Goal: Information Seeking & Learning: Check status

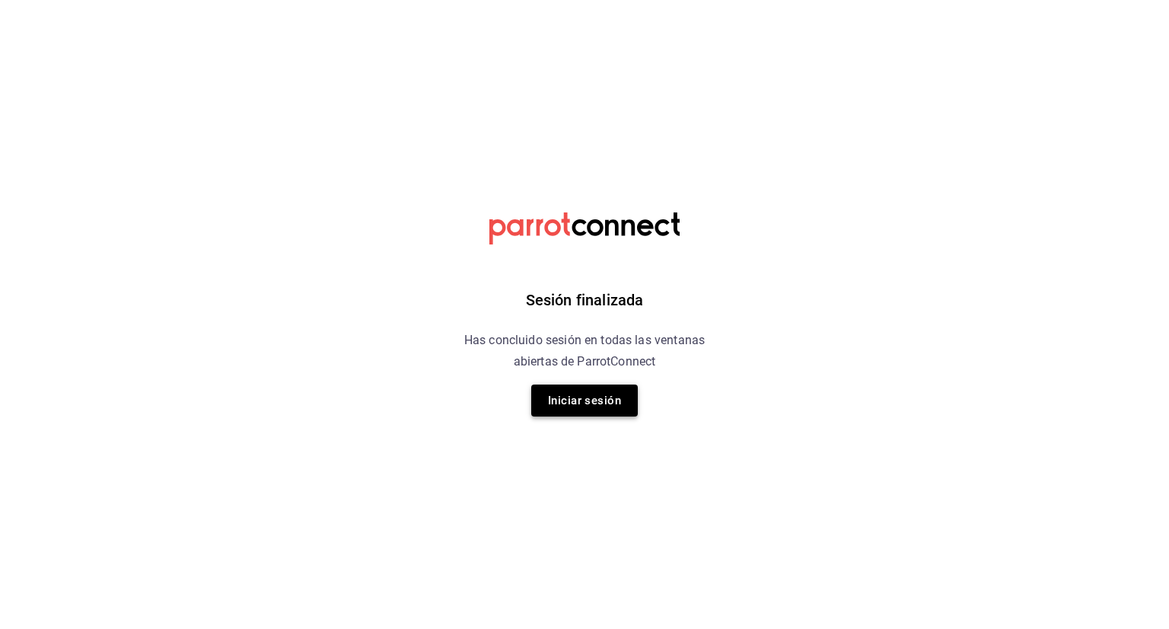
click at [586, 413] on button "Iniciar sesión" at bounding box center [584, 400] width 107 height 32
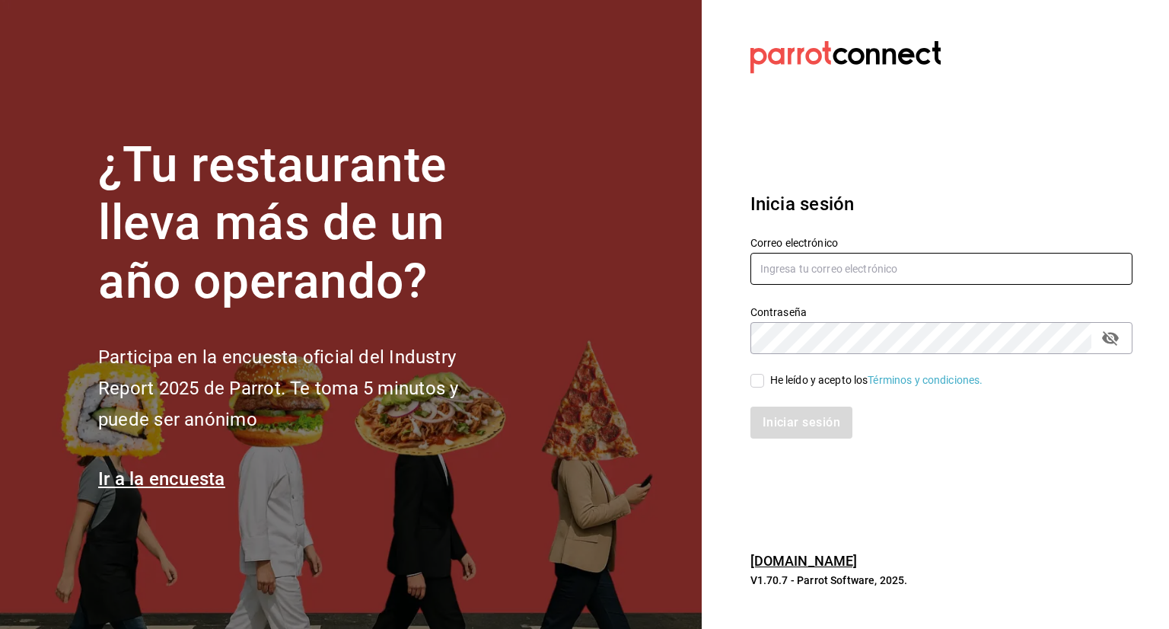
click at [899, 272] on input "text" at bounding box center [942, 269] width 382 height 32
type input "[PERSON_NAME][EMAIL_ADDRESS][PERSON_NAME][DOMAIN_NAME]"
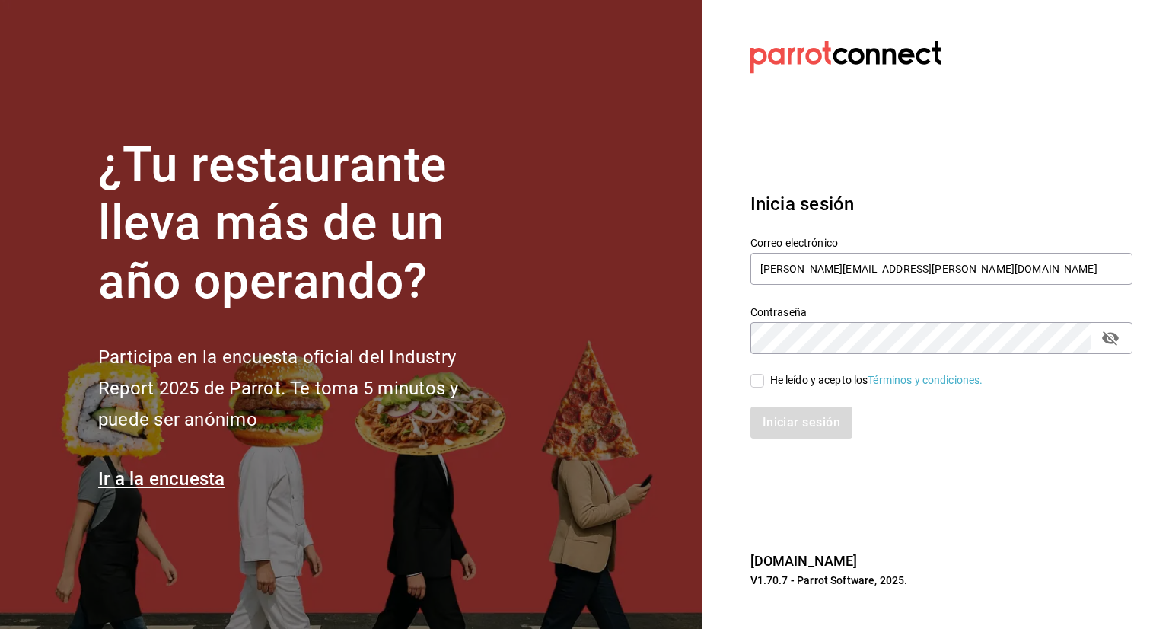
click at [761, 378] on input "He leído y acepto los Términos y condiciones." at bounding box center [758, 381] width 14 height 14
checkbox input "true"
click at [779, 418] on button "Iniciar sesión" at bounding box center [803, 423] width 104 height 32
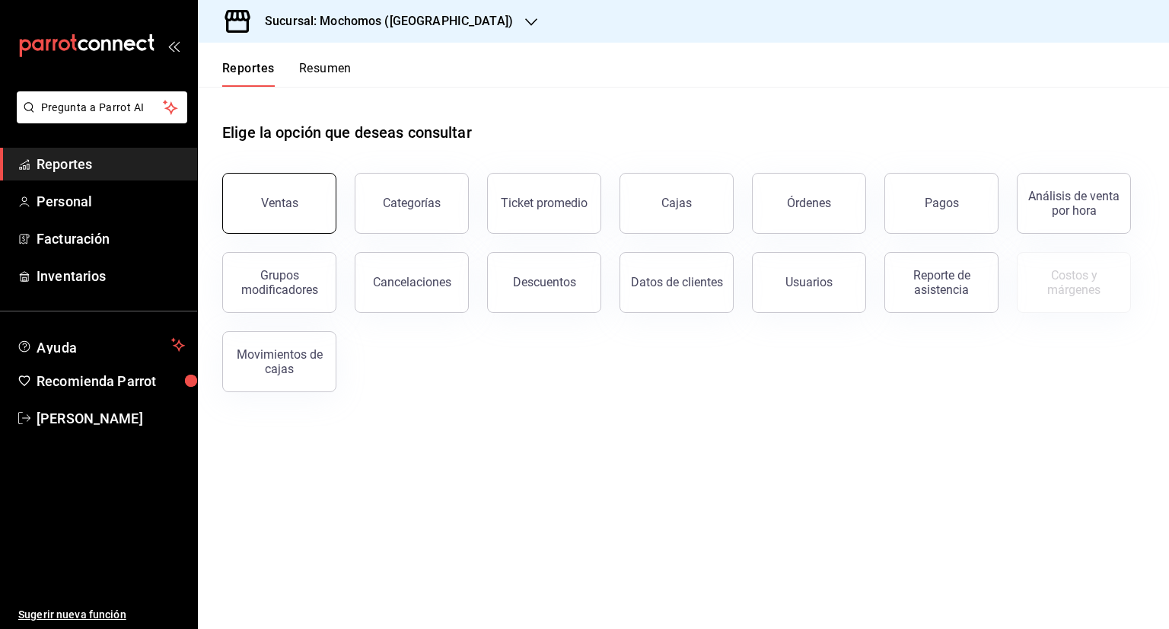
click at [327, 228] on button "Ventas" at bounding box center [279, 203] width 114 height 61
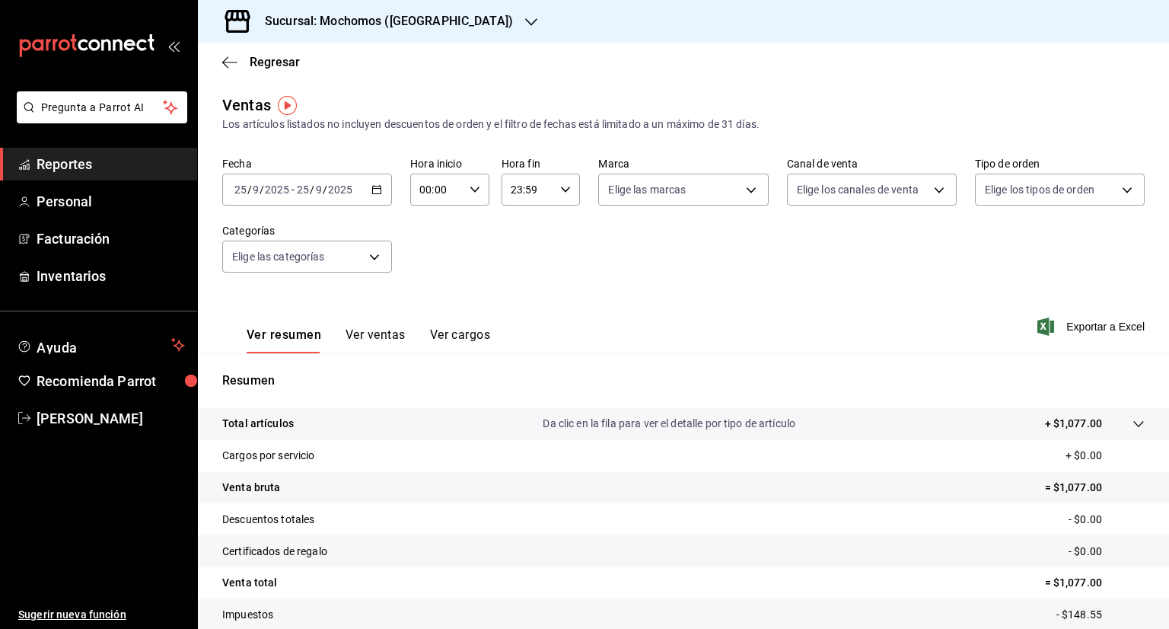
click at [365, 190] on div "[DATE] [DATE] - [DATE] [DATE]" at bounding box center [307, 190] width 170 height 32
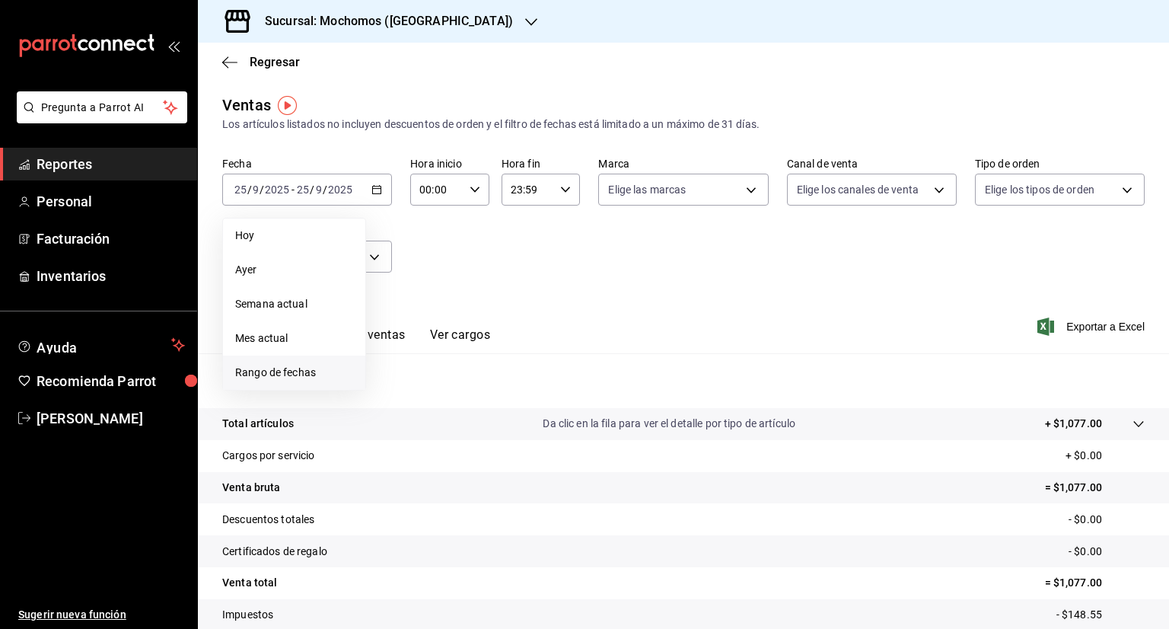
click at [301, 369] on span "Rango de fechas" at bounding box center [294, 373] width 118 height 16
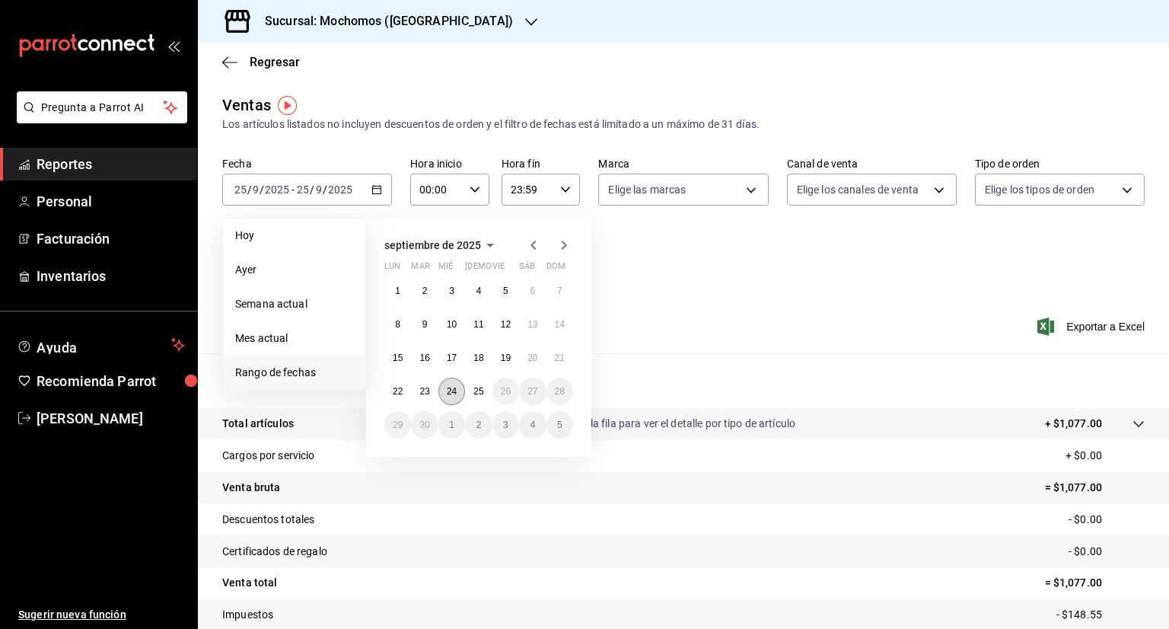
click at [458, 394] on button "24" at bounding box center [452, 391] width 27 height 27
click at [485, 399] on button "25" at bounding box center [478, 391] width 27 height 27
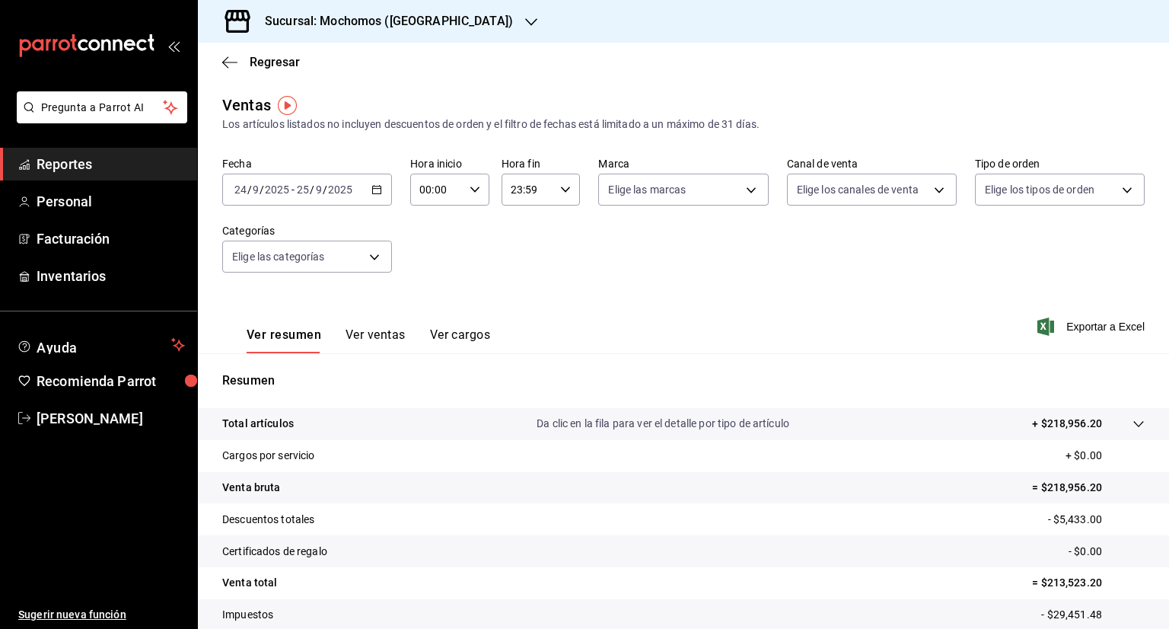
click at [470, 181] on div "00:00 Hora inicio" at bounding box center [449, 190] width 79 height 32
click at [424, 190] on div at bounding box center [584, 314] width 1169 height 629
click at [428, 191] on input "00:00" at bounding box center [436, 189] width 53 height 30
click at [428, 191] on div at bounding box center [584, 314] width 1169 height 629
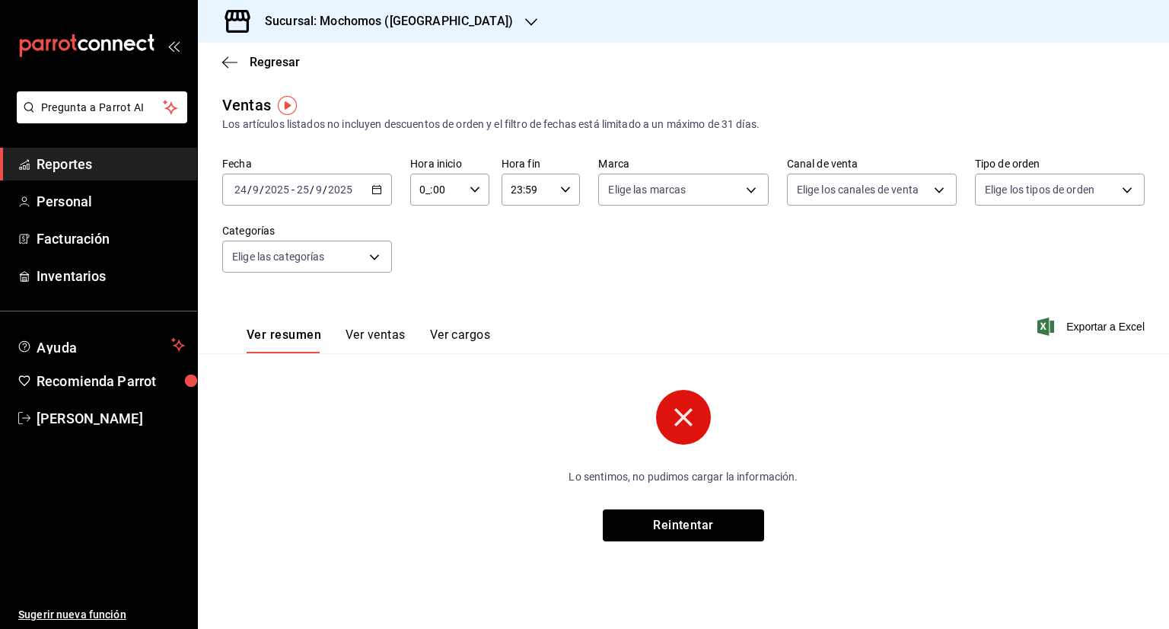
click at [428, 191] on input "0_:00" at bounding box center [436, 189] width 53 height 30
click at [434, 197] on div at bounding box center [584, 314] width 1169 height 629
type input "05:00"
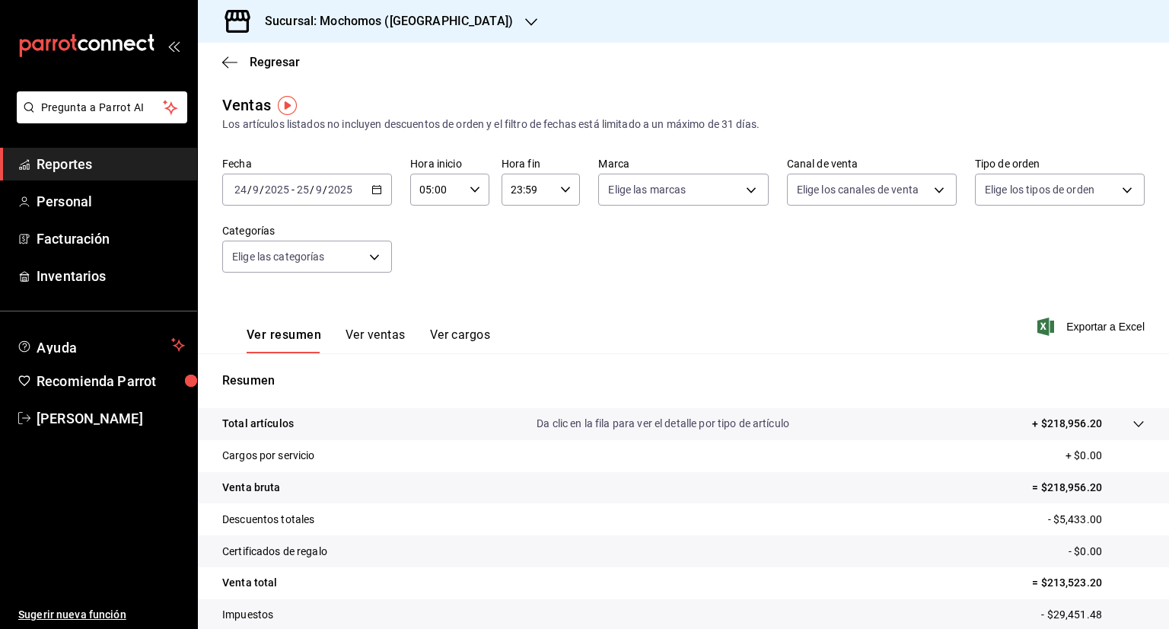
click at [534, 193] on input "23:59" at bounding box center [528, 189] width 53 height 30
click at [517, 188] on div at bounding box center [584, 314] width 1169 height 629
click at [517, 188] on div "00 01 02 03 04 05 06 07 08 09 10 11 12 13 14 15 16 17 18 19 20 21 22 23 00 01 0…" at bounding box center [584, 317] width 1169 height 624
click at [517, 188] on input "23:59" at bounding box center [528, 189] width 53 height 30
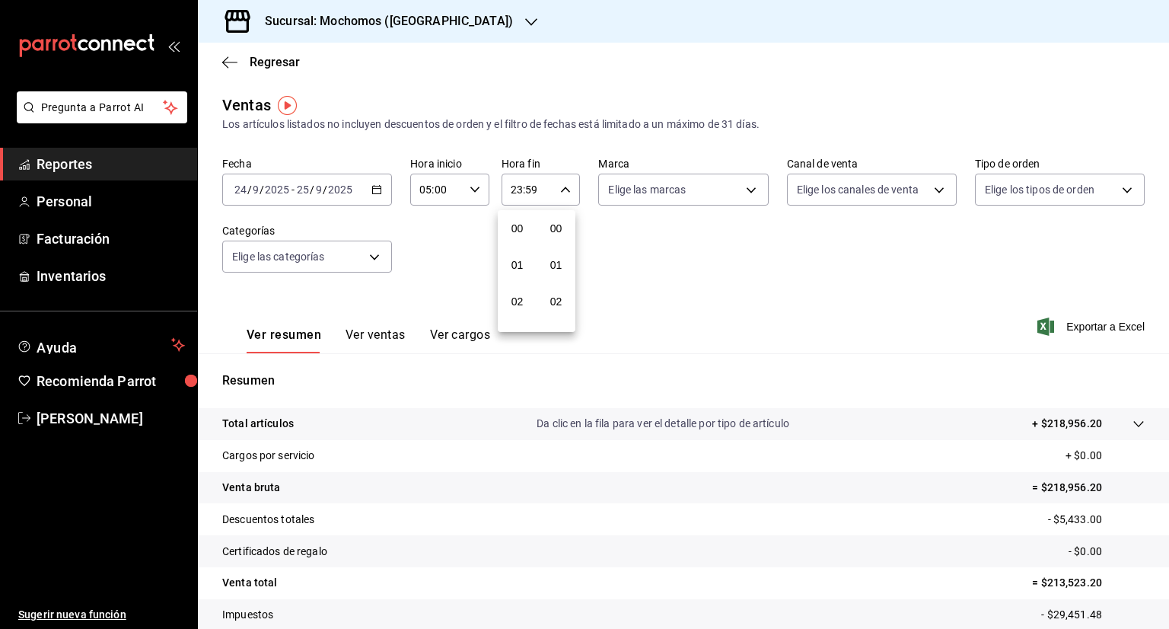
click at [517, 188] on div at bounding box center [584, 314] width 1169 height 629
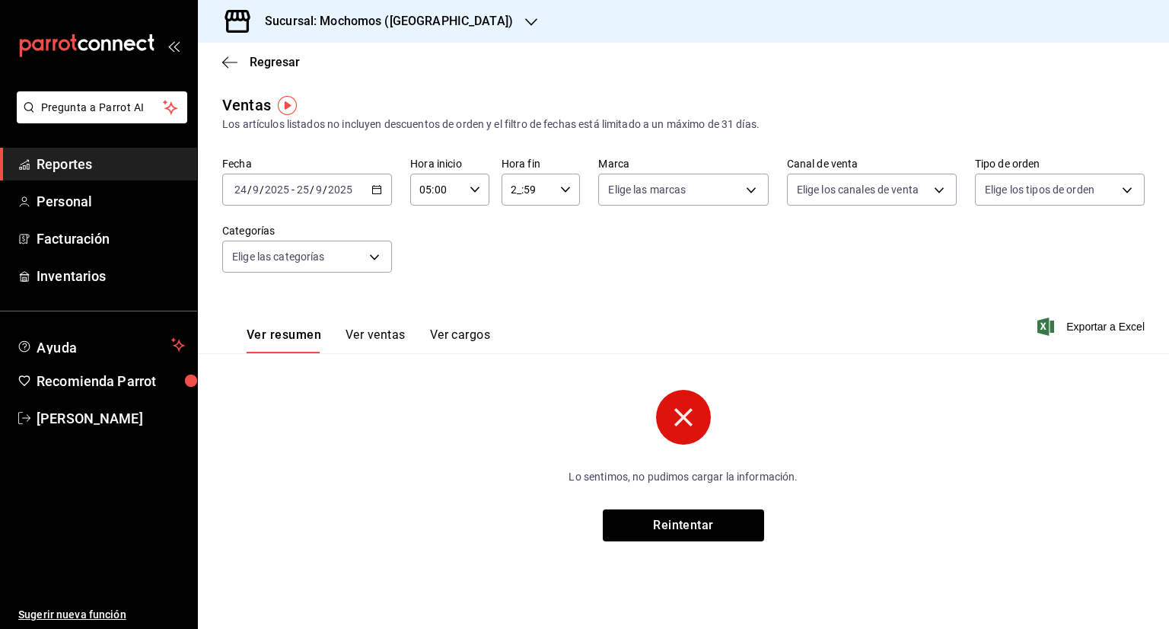
click at [511, 186] on input "2_:59" at bounding box center [528, 189] width 53 height 30
click at [525, 222] on span "00" at bounding box center [521, 228] width 15 height 12
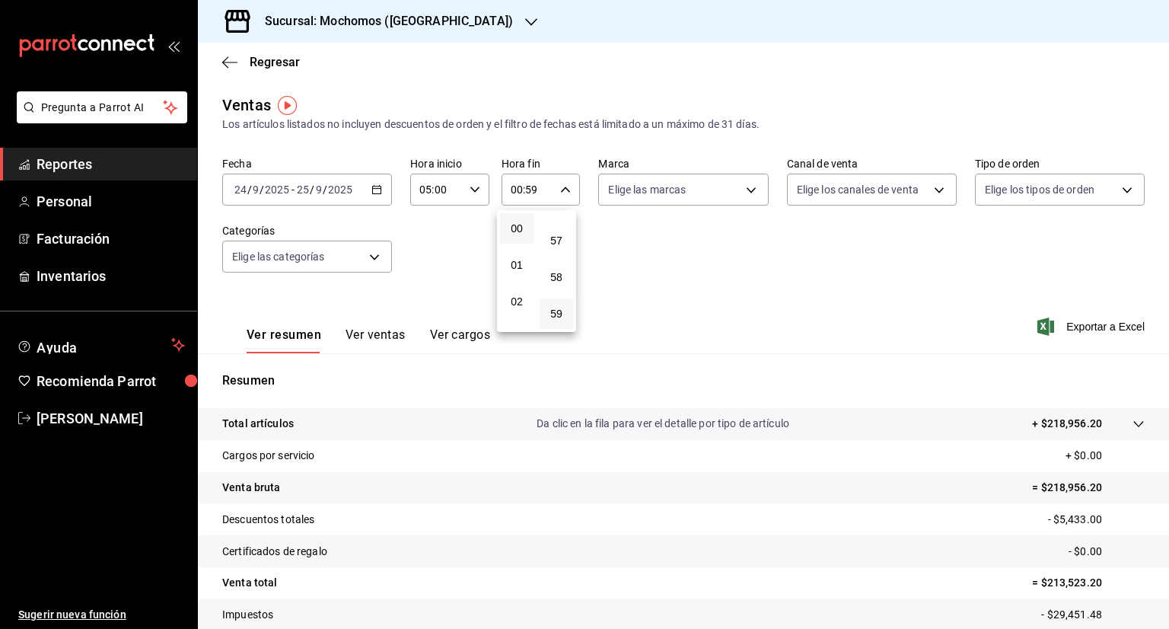
click at [528, 187] on div at bounding box center [584, 314] width 1169 height 629
click at [528, 187] on input "00:59" at bounding box center [528, 189] width 53 height 30
click at [531, 191] on div at bounding box center [584, 314] width 1169 height 629
click at [531, 191] on div "00 01 02 03 04 05 06 07 08 09 10 11 12 13 14 15 16 17 18 19 20 21 22 23 00 01 0…" at bounding box center [584, 317] width 1169 height 624
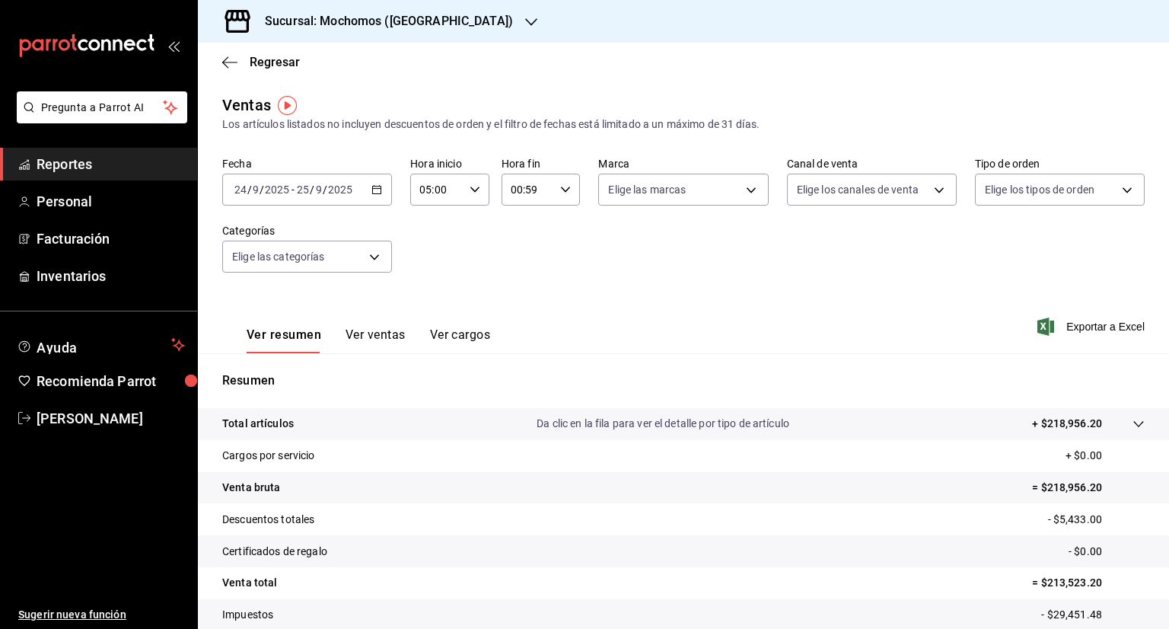
click at [534, 193] on input "00:59" at bounding box center [528, 189] width 53 height 30
click at [531, 189] on div at bounding box center [584, 314] width 1169 height 629
click at [531, 189] on div "00 01 02 03 04 05 06 07 08 09 10 11 12 13 14 15 16 17 18 19 20 21 22 23 00 01 0…" at bounding box center [584, 317] width 1169 height 624
click at [531, 189] on input "00:59" at bounding box center [528, 189] width 53 height 30
click at [531, 189] on div at bounding box center [584, 314] width 1169 height 629
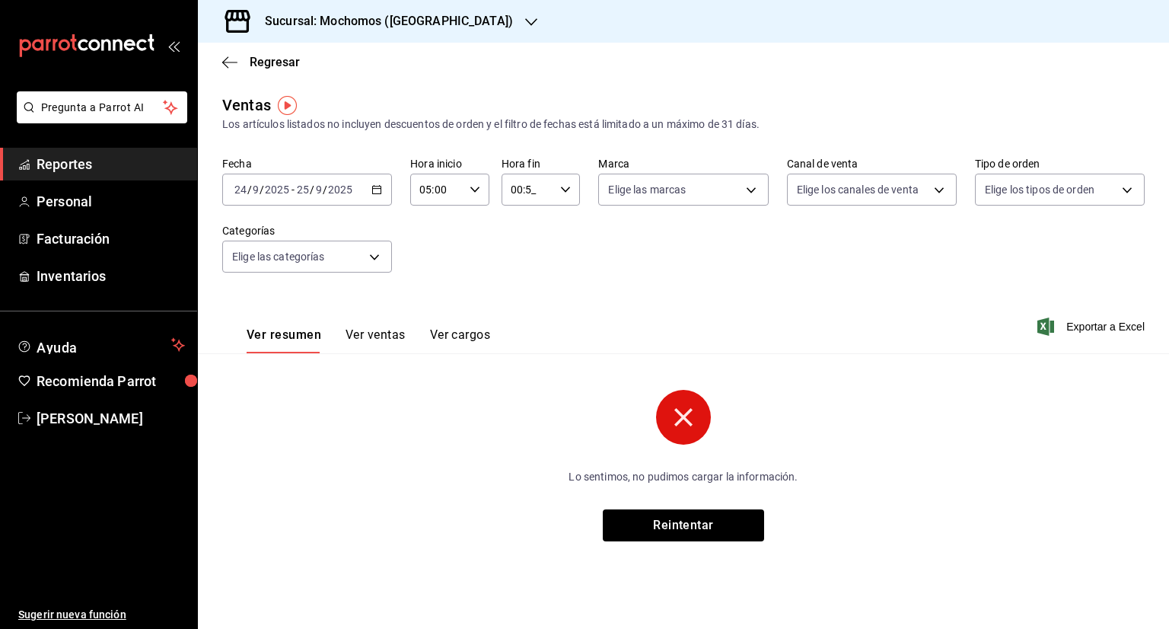
click at [525, 189] on input "00:5_" at bounding box center [528, 189] width 53 height 30
click at [553, 226] on span "00" at bounding box center [560, 228] width 15 height 12
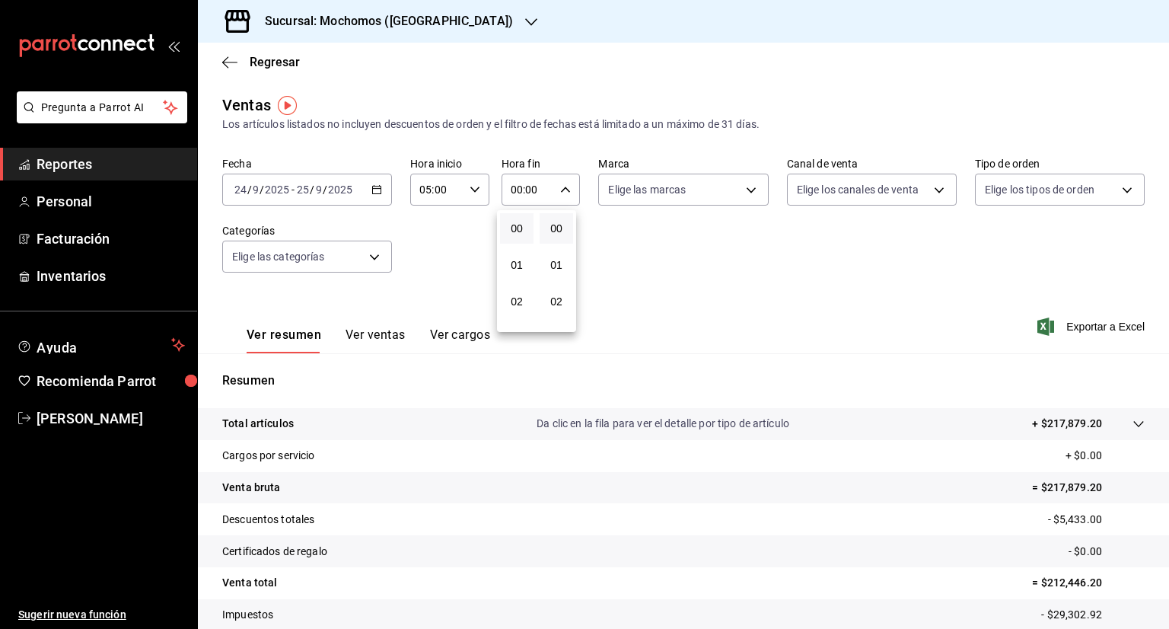
click at [516, 187] on div at bounding box center [584, 314] width 1169 height 629
click at [520, 192] on input "00:00" at bounding box center [528, 189] width 53 height 30
click at [518, 190] on div at bounding box center [584, 314] width 1169 height 629
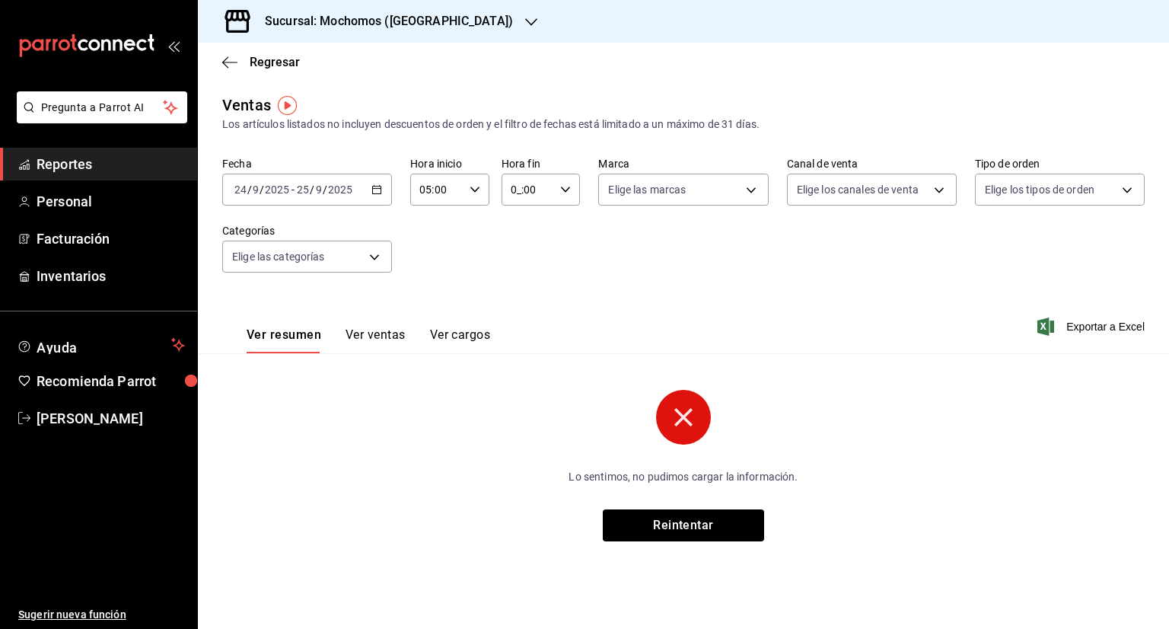
click at [521, 190] on input "0_:00" at bounding box center [528, 189] width 53 height 30
click at [518, 190] on div at bounding box center [584, 314] width 1169 height 629
click at [521, 190] on input "0_:00" at bounding box center [528, 189] width 53 height 30
click at [515, 192] on div at bounding box center [584, 314] width 1169 height 629
click at [515, 190] on input "0_:00" at bounding box center [528, 189] width 53 height 30
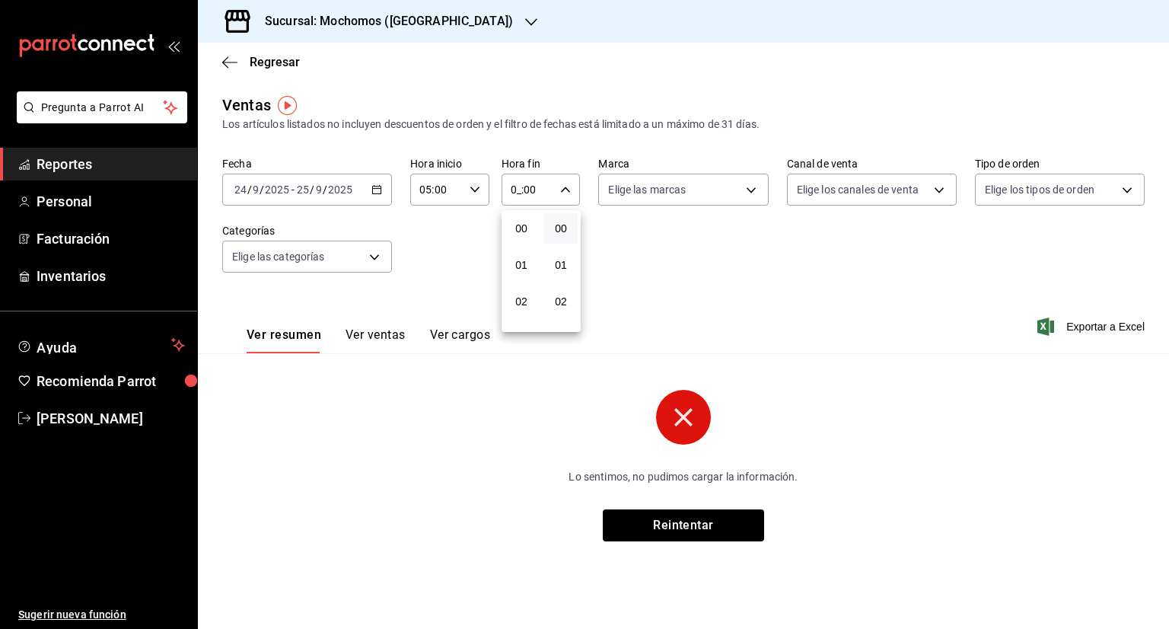
click at [519, 193] on div at bounding box center [584, 314] width 1169 height 629
click at [518, 190] on input "0_:00" at bounding box center [528, 189] width 53 height 30
click at [520, 308] on span "02" at bounding box center [521, 301] width 15 height 12
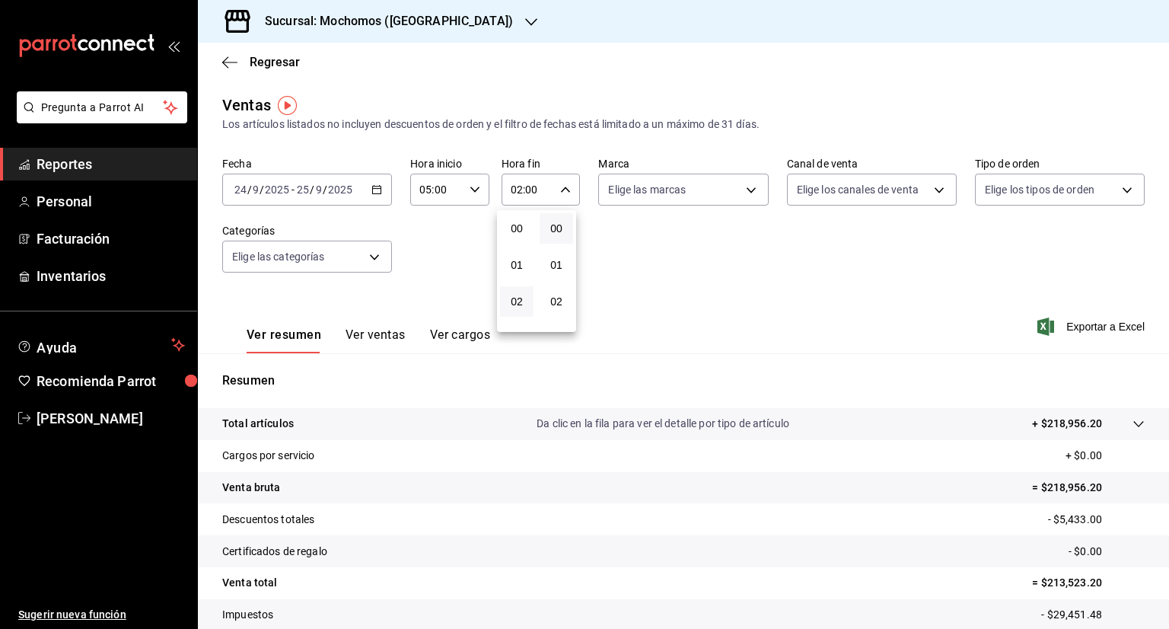
click at [514, 193] on div at bounding box center [584, 314] width 1169 height 629
click at [520, 193] on input "02:00" at bounding box center [528, 189] width 53 height 30
click at [515, 266] on span "03" at bounding box center [517, 264] width 14 height 12
click at [518, 189] on div at bounding box center [584, 314] width 1169 height 629
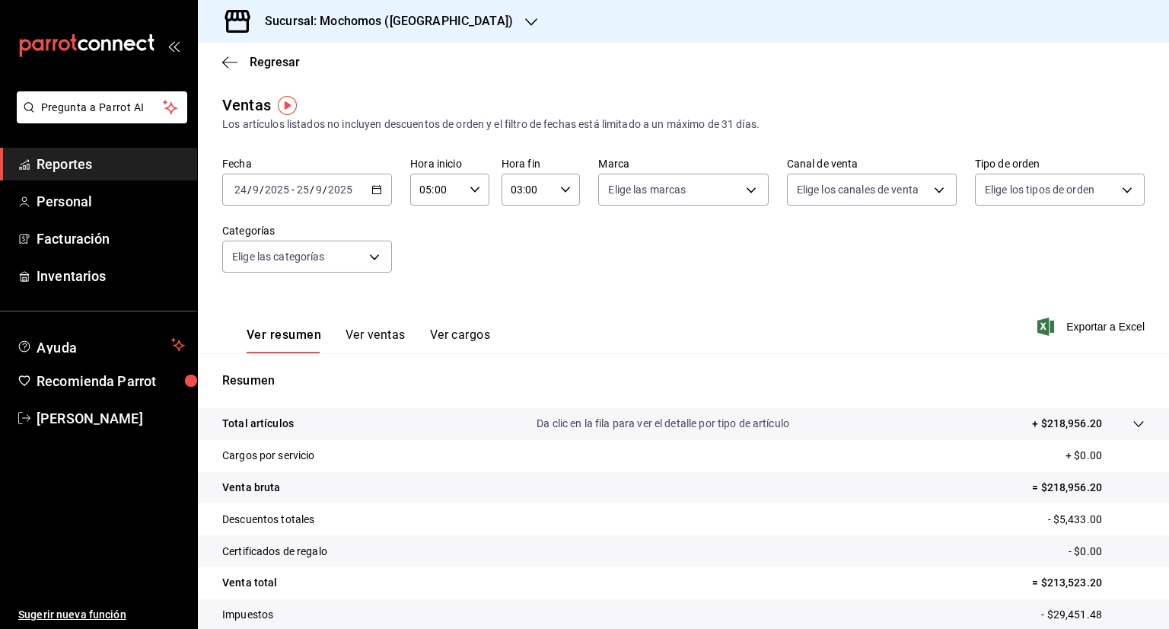
click at [522, 185] on input "03:00" at bounding box center [528, 189] width 53 height 30
click at [515, 305] on span "05" at bounding box center [517, 300] width 14 height 12
type input "05:00"
click at [803, 266] on div at bounding box center [584, 314] width 1169 height 629
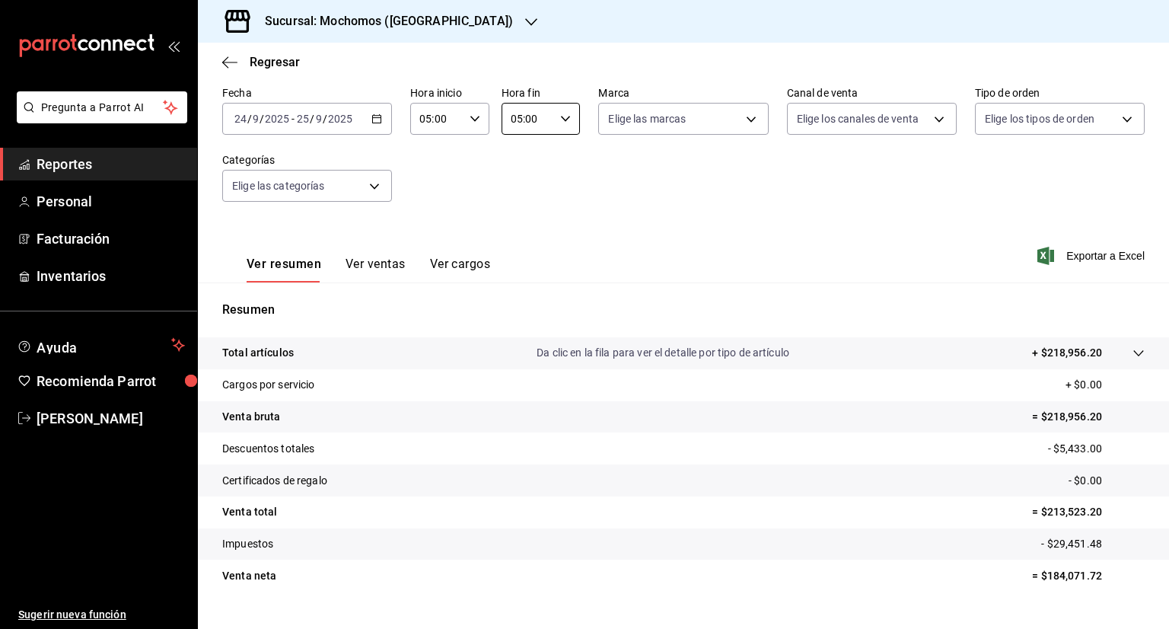
scroll to position [100, 0]
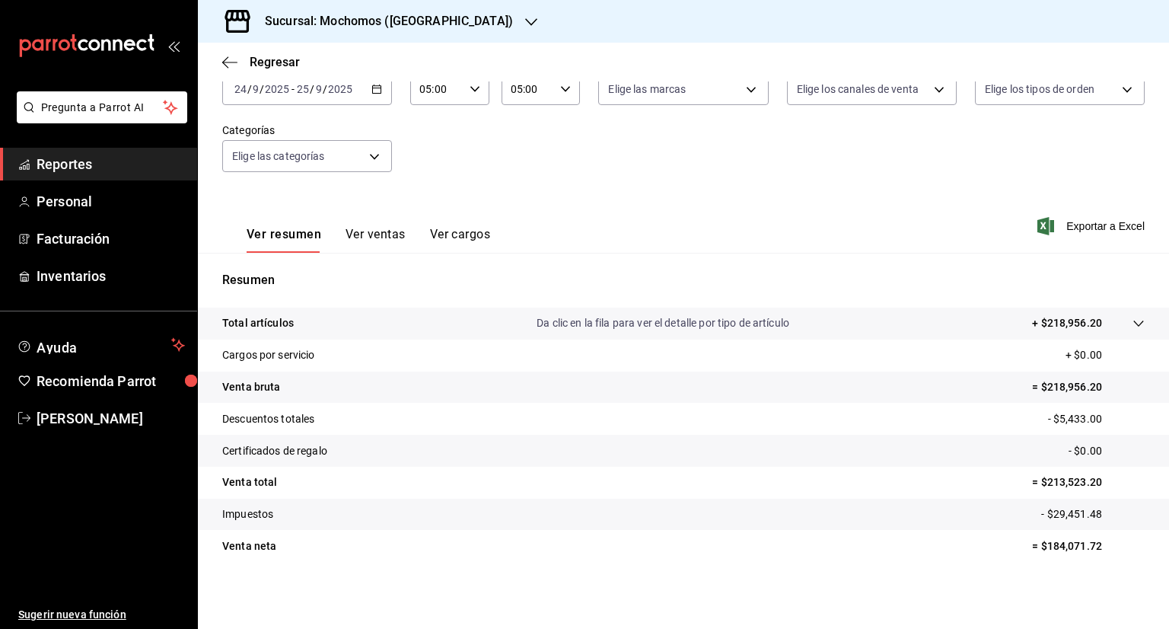
click at [222, 59] on div "Regresar" at bounding box center [683, 62] width 971 height 39
click at [231, 62] on icon "button" at bounding box center [229, 62] width 15 height 1
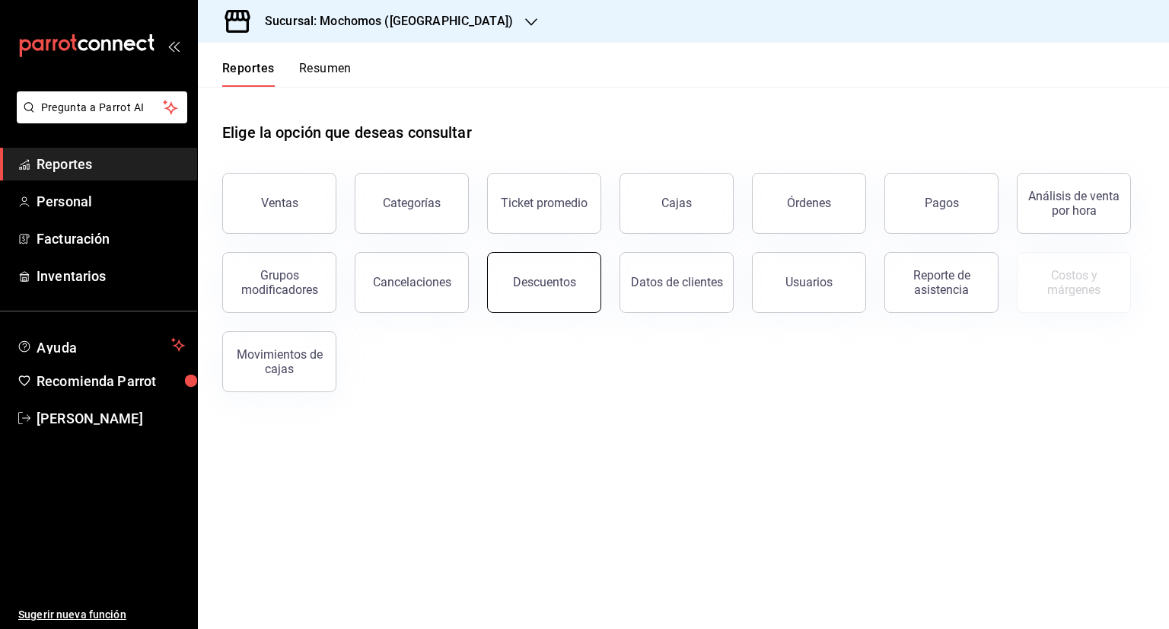
click at [576, 304] on button "Descuentos" at bounding box center [544, 282] width 114 height 61
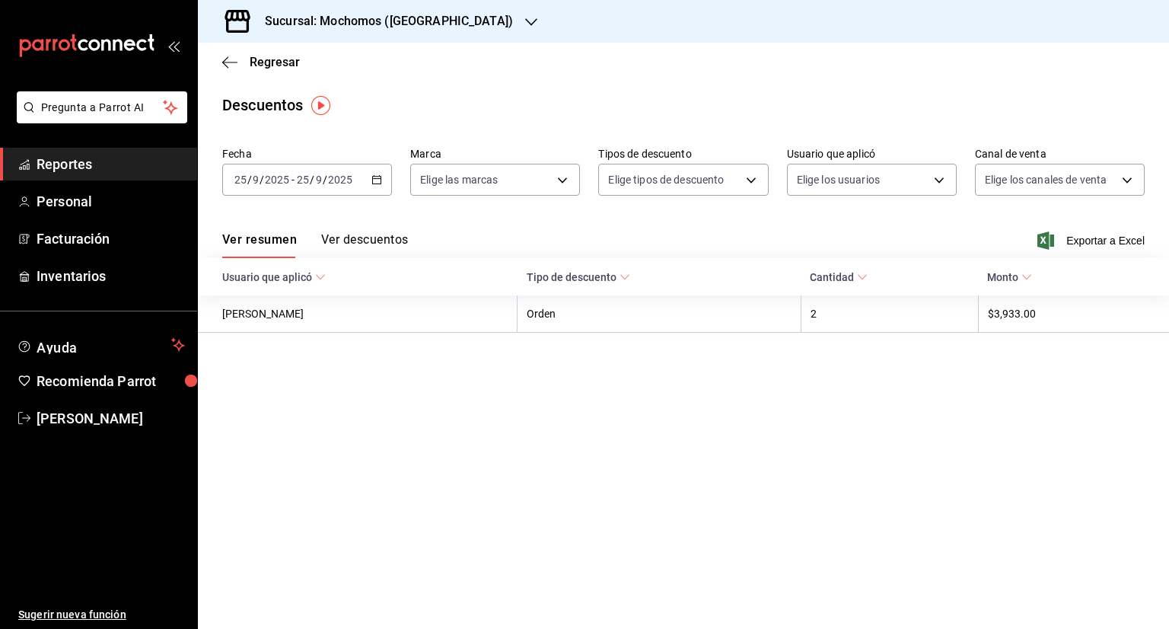
click at [375, 176] on \(Stroke\) "button" at bounding box center [374, 175] width 1 height 1
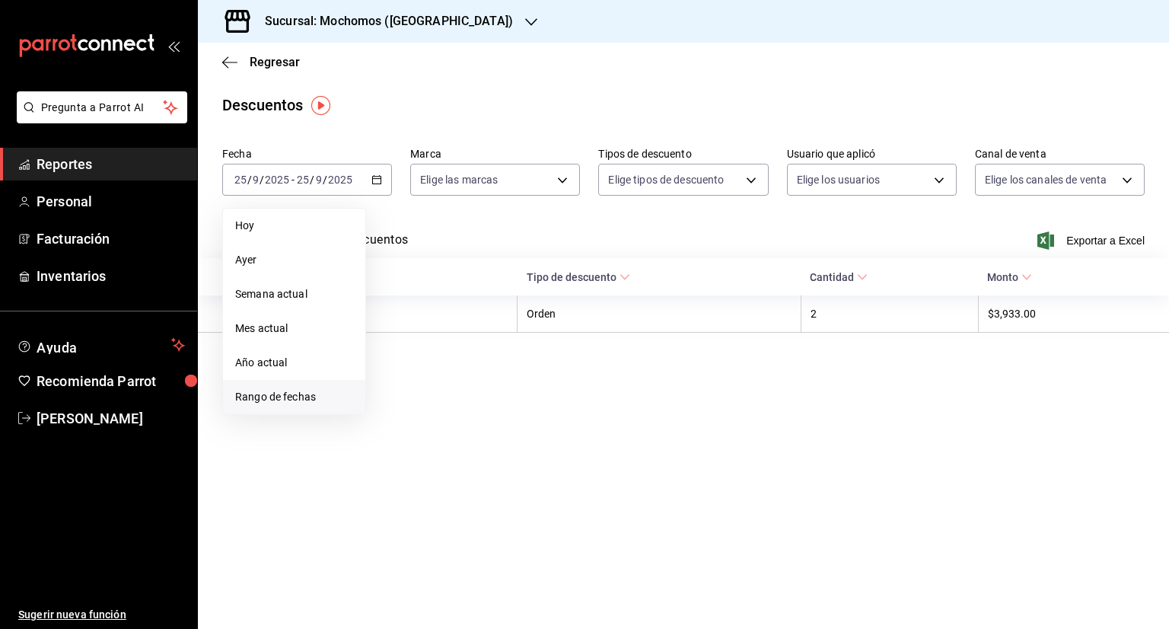
click at [308, 403] on span "Rango de fechas" at bounding box center [294, 397] width 118 height 16
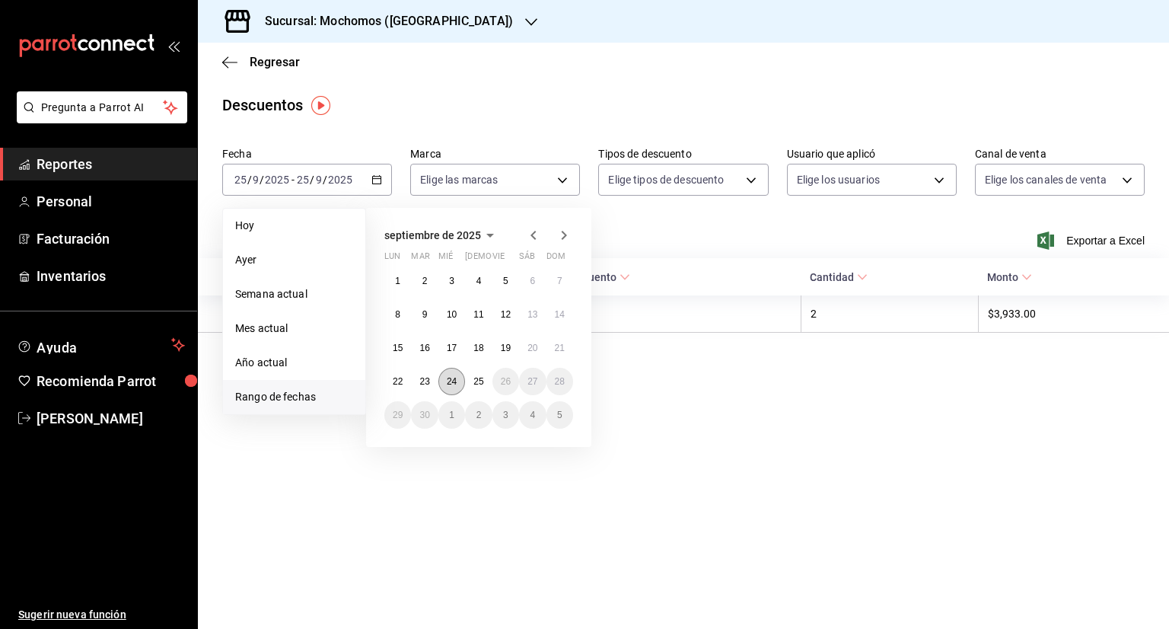
click at [451, 372] on button "24" at bounding box center [452, 381] width 27 height 27
click at [479, 387] on button "25" at bounding box center [478, 381] width 27 height 27
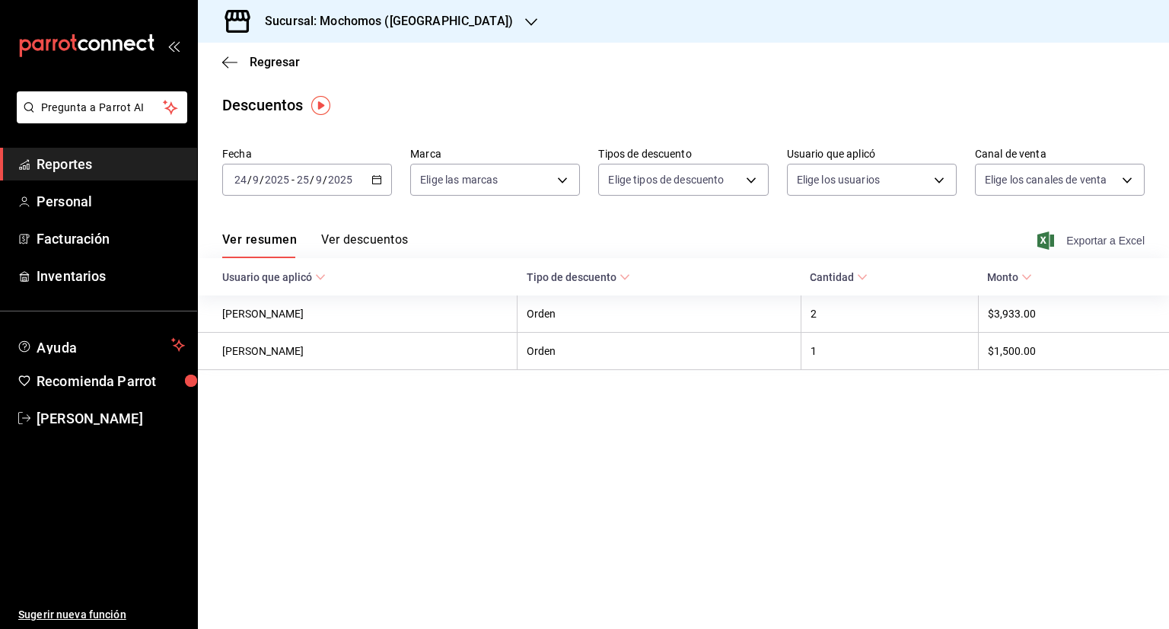
click at [1113, 241] on span "Exportar a Excel" at bounding box center [1093, 240] width 104 height 18
click at [250, 64] on span "Regresar" at bounding box center [275, 62] width 50 height 14
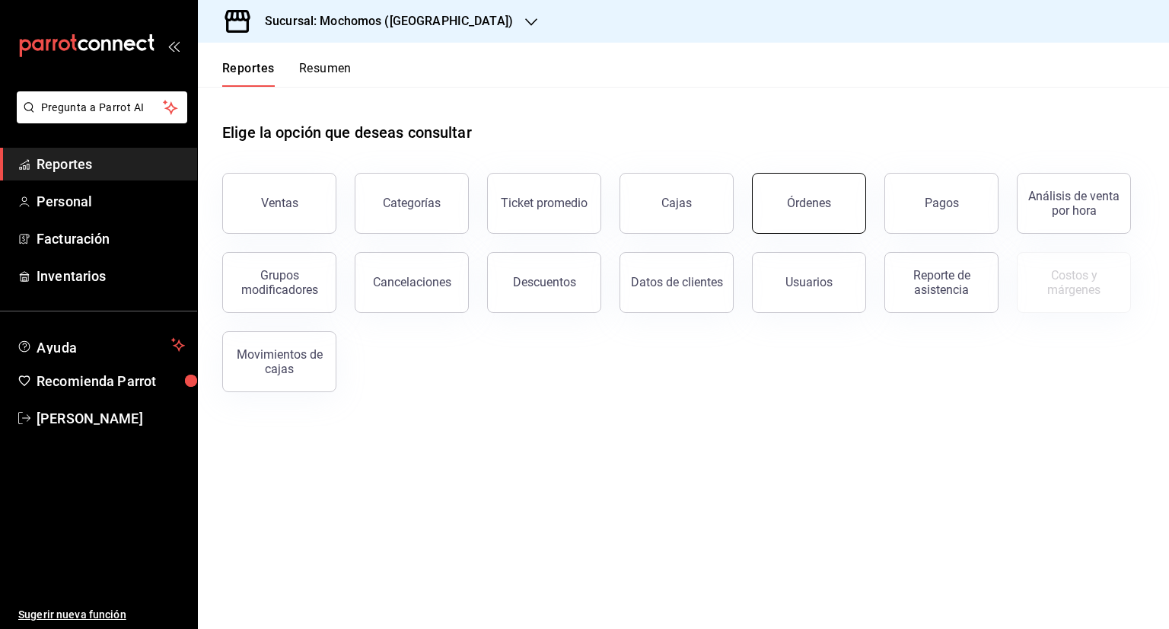
click at [772, 180] on button "Órdenes" at bounding box center [809, 203] width 114 height 61
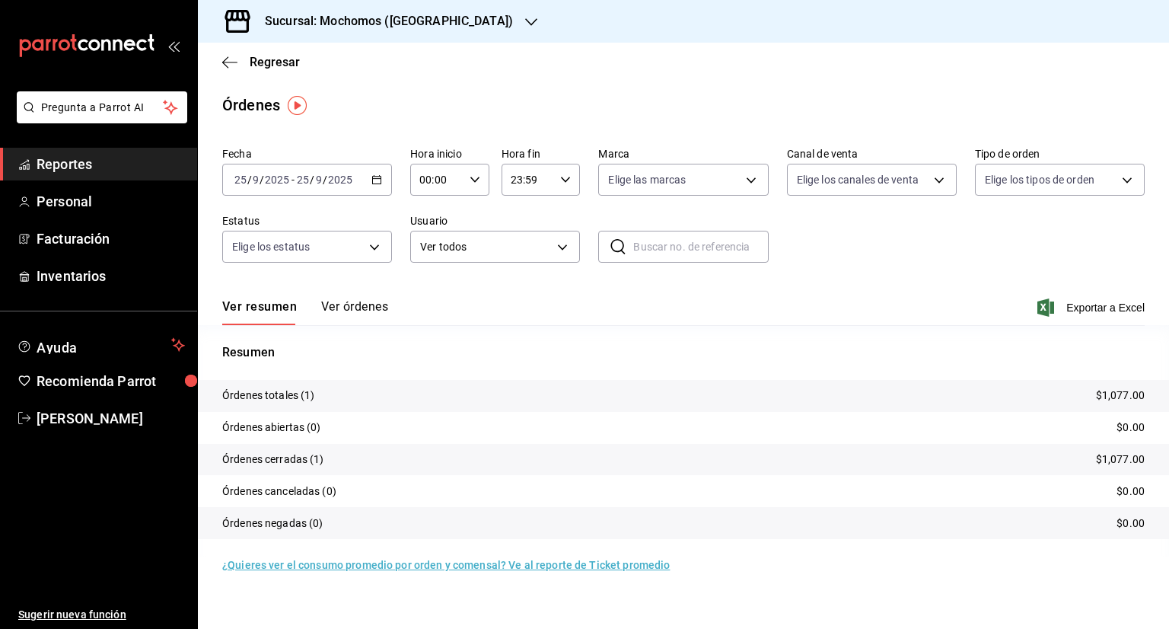
click at [377, 176] on icon "button" at bounding box center [377, 179] width 11 height 11
click at [316, 392] on span "Rango de fechas" at bounding box center [294, 397] width 118 height 16
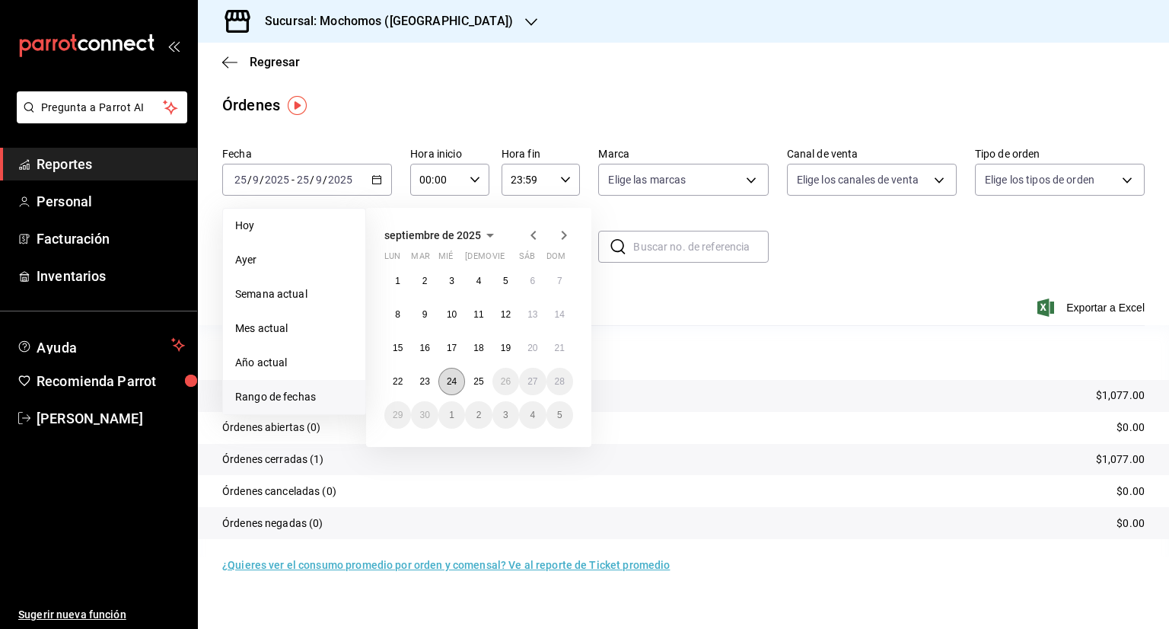
click at [454, 385] on abbr "24" at bounding box center [452, 381] width 10 height 11
click at [479, 386] on button "25" at bounding box center [478, 381] width 27 height 27
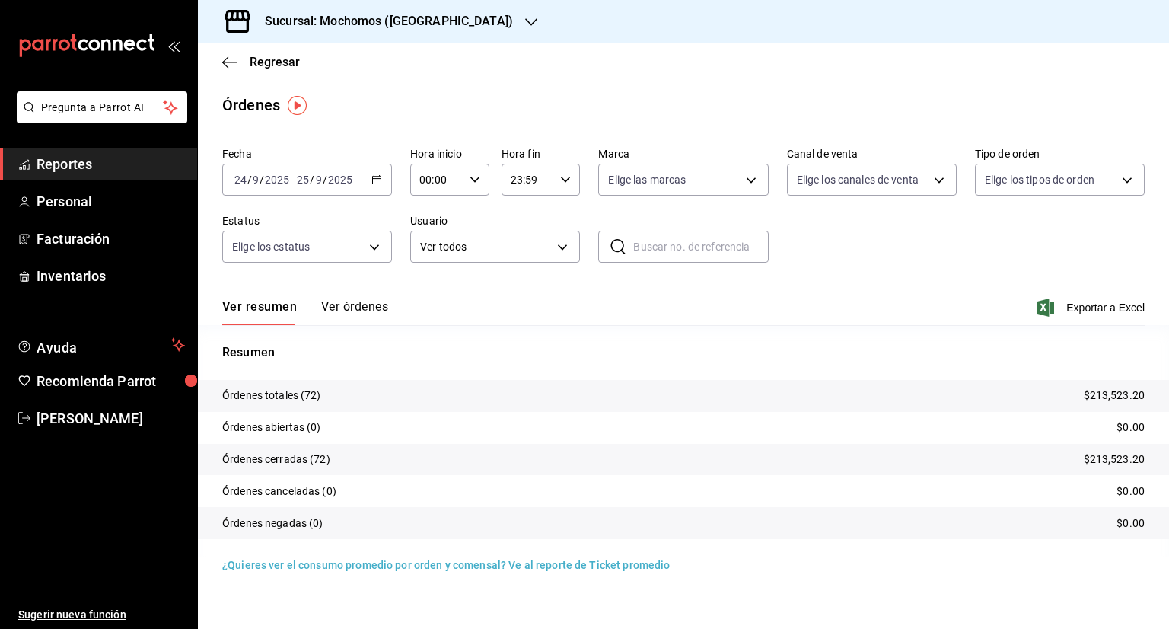
click at [482, 169] on div "00:00 Hora inicio" at bounding box center [449, 180] width 79 height 32
click at [428, 298] on span "02" at bounding box center [430, 291] width 15 height 12
click at [426, 175] on div at bounding box center [584, 314] width 1169 height 629
click at [426, 175] on input "02:00" at bounding box center [436, 179] width 53 height 30
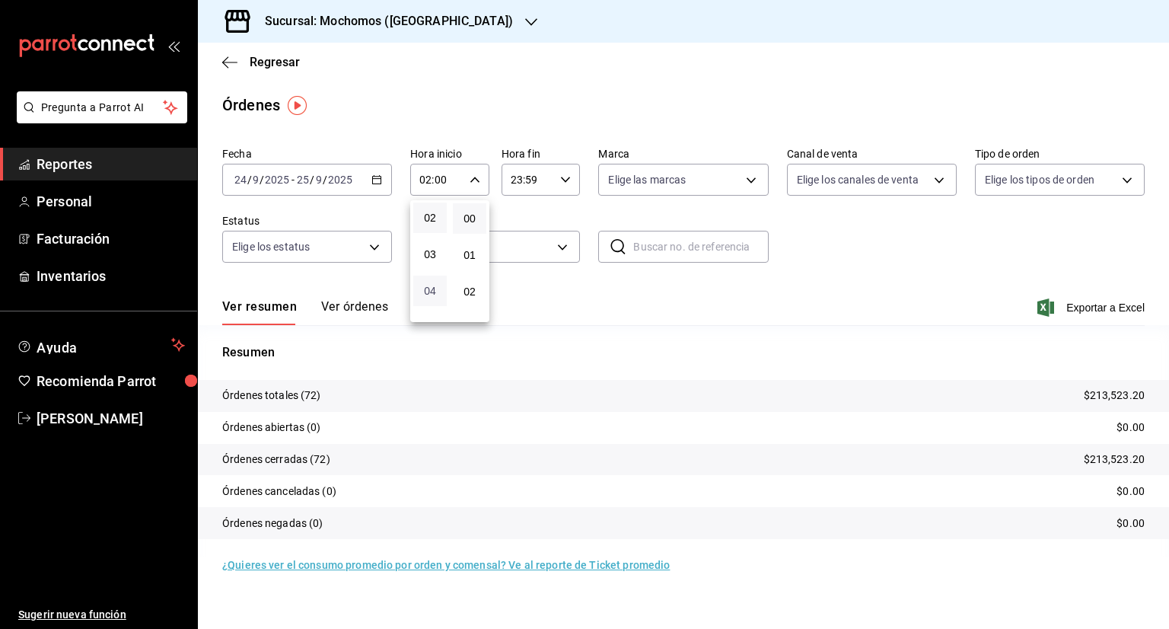
click at [426, 293] on span "04" at bounding box center [430, 291] width 15 height 12
click at [426, 179] on div at bounding box center [584, 314] width 1169 height 629
click at [426, 179] on input "04:00" at bounding box center [436, 179] width 53 height 30
click at [423, 255] on span "05" at bounding box center [430, 253] width 15 height 12
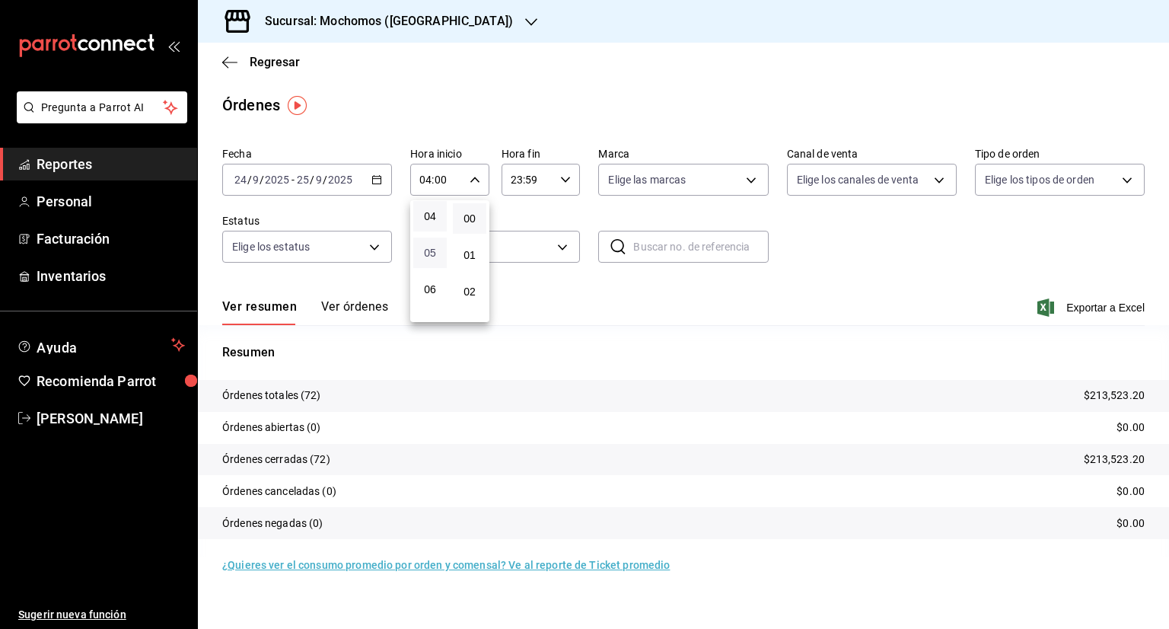
type input "05:00"
click at [536, 171] on div at bounding box center [584, 314] width 1169 height 629
click at [525, 183] on input "23:59" at bounding box center [528, 179] width 53 height 30
click at [529, 174] on div at bounding box center [584, 314] width 1169 height 629
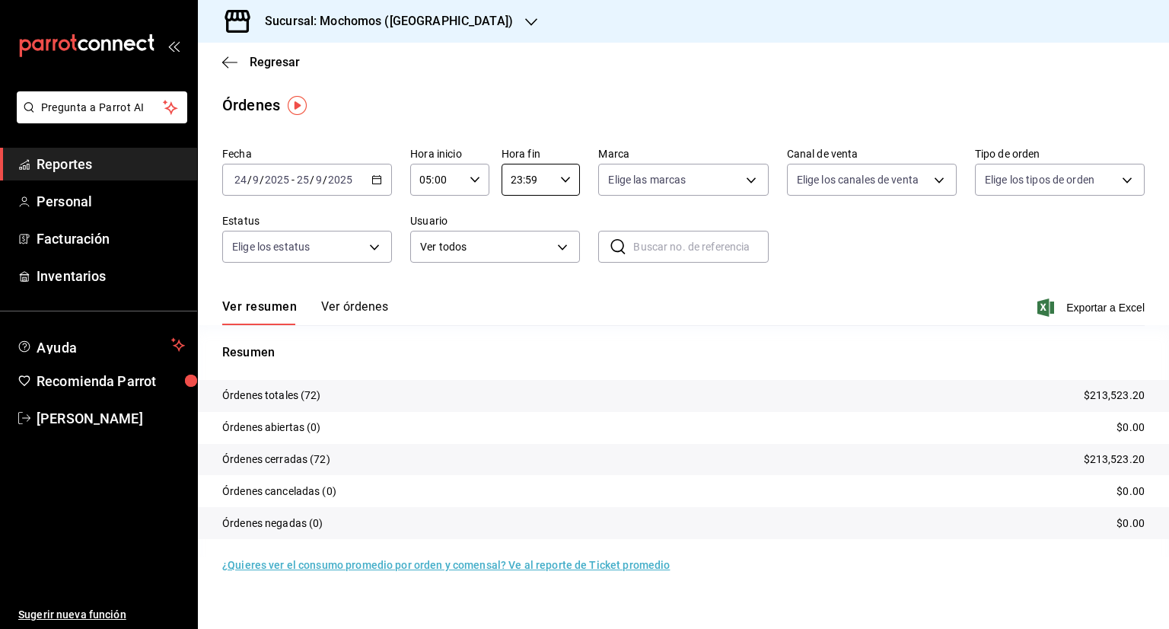
click at [529, 174] on input "23:59" at bounding box center [528, 179] width 53 height 30
click at [529, 174] on div at bounding box center [584, 314] width 1169 height 629
click at [529, 174] on div "00 01 02 03 04 05 06 07 08 09 10 11 12 13 14 15 16 17 18 19 20 21 22 23 00 01 0…" at bounding box center [584, 317] width 1169 height 624
click at [537, 178] on input "23:59" at bounding box center [528, 179] width 53 height 30
click at [537, 178] on div at bounding box center [584, 314] width 1169 height 629
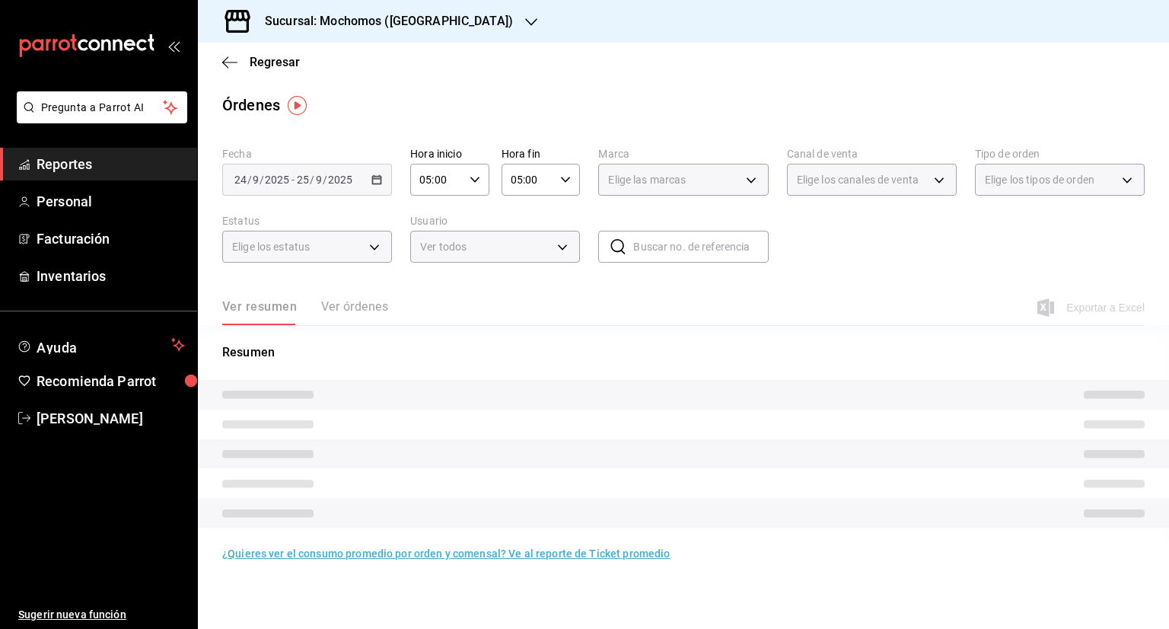
type input "05:00"
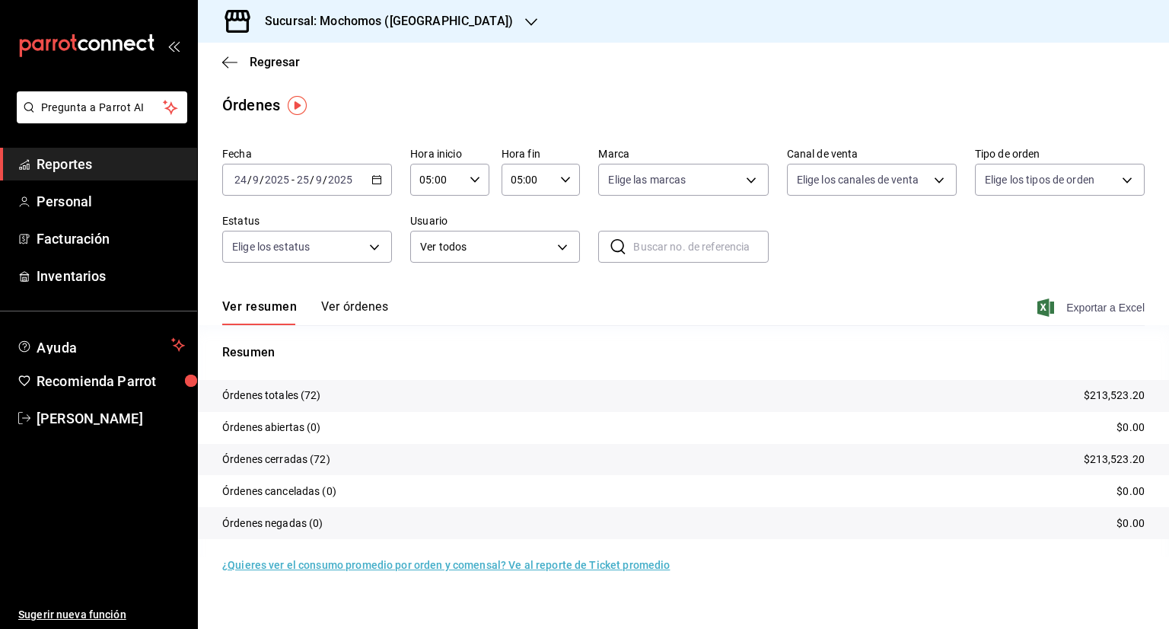
click at [1128, 308] on span "Exportar a Excel" at bounding box center [1093, 307] width 104 height 18
click at [283, 68] on span "Regresar" at bounding box center [275, 62] width 50 height 14
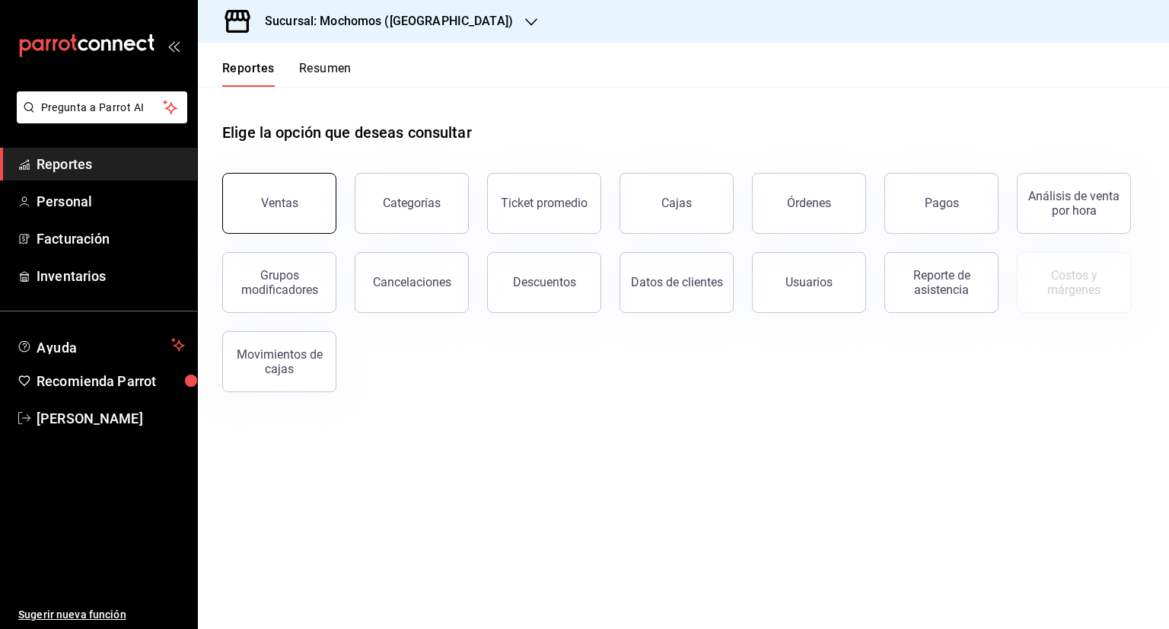
click at [305, 233] on div "Ventas Categorías Ticket promedio Cajas Órdenes Pagos Análisis de venta por hor…" at bounding box center [674, 274] width 941 height 238
click at [308, 229] on button "Ventas" at bounding box center [279, 203] width 114 height 61
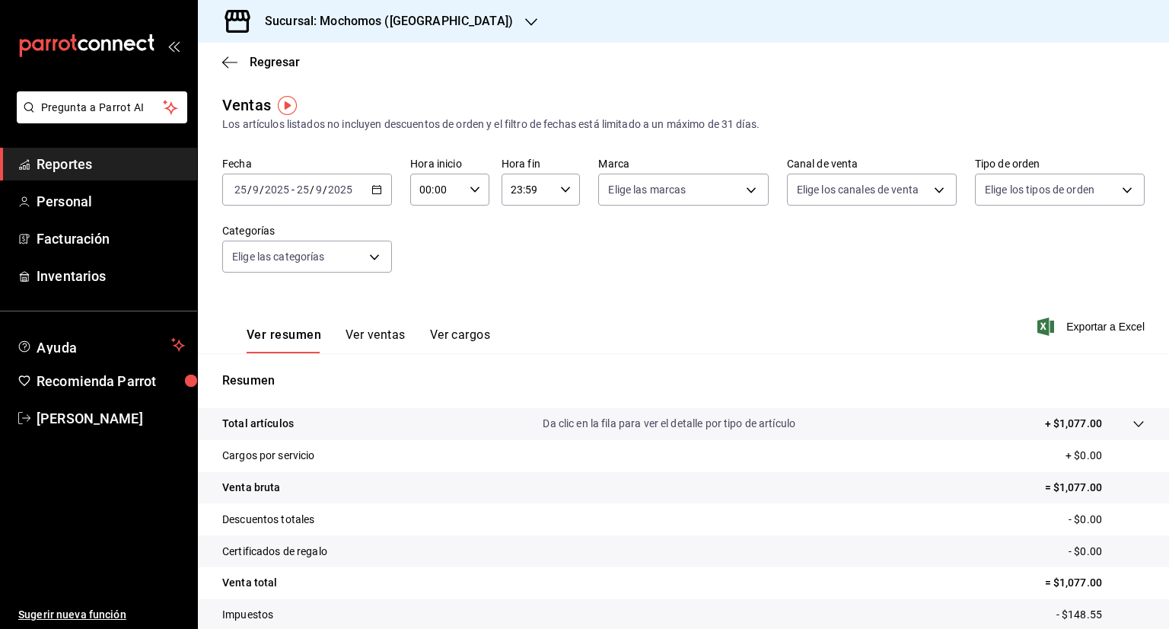
click at [379, 193] on icon "button" at bounding box center [377, 189] width 11 height 11
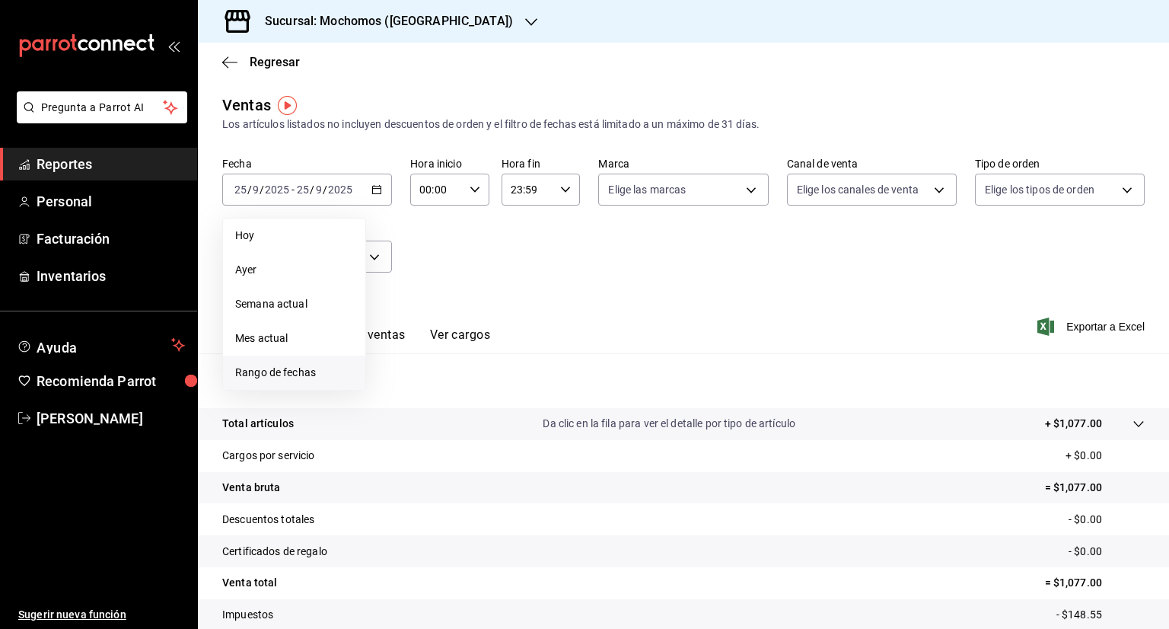
click at [308, 369] on span "Rango de fechas" at bounding box center [294, 373] width 118 height 16
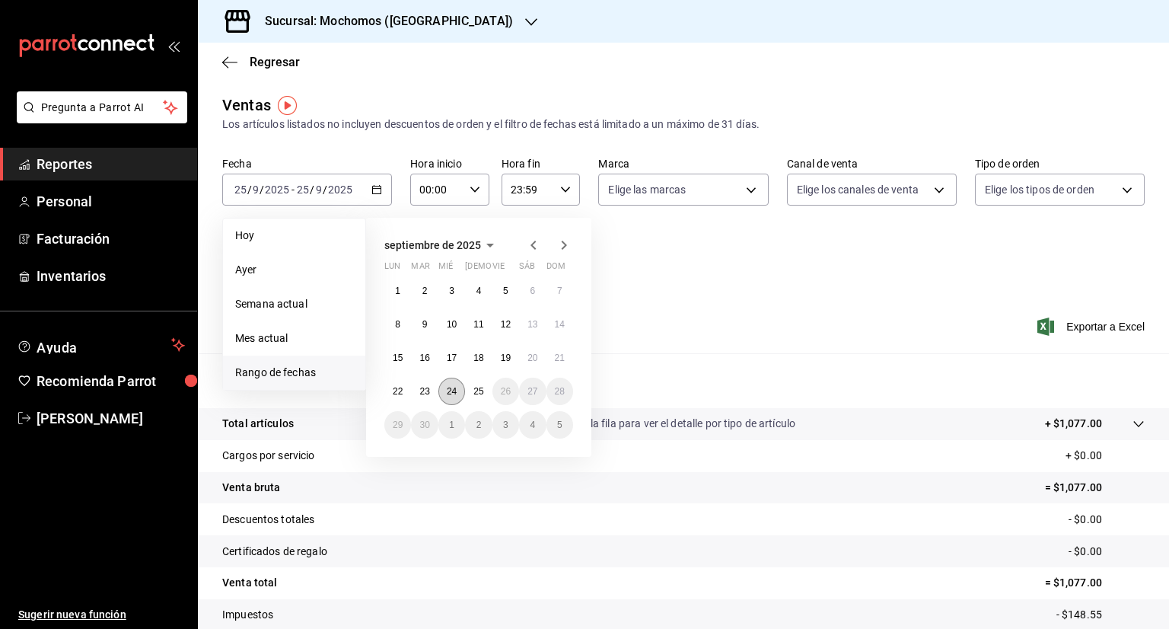
click at [457, 386] on abbr "24" at bounding box center [452, 391] width 10 height 11
click at [475, 390] on abbr "25" at bounding box center [479, 391] width 10 height 11
click at [452, 390] on abbr "24" at bounding box center [452, 391] width 10 height 11
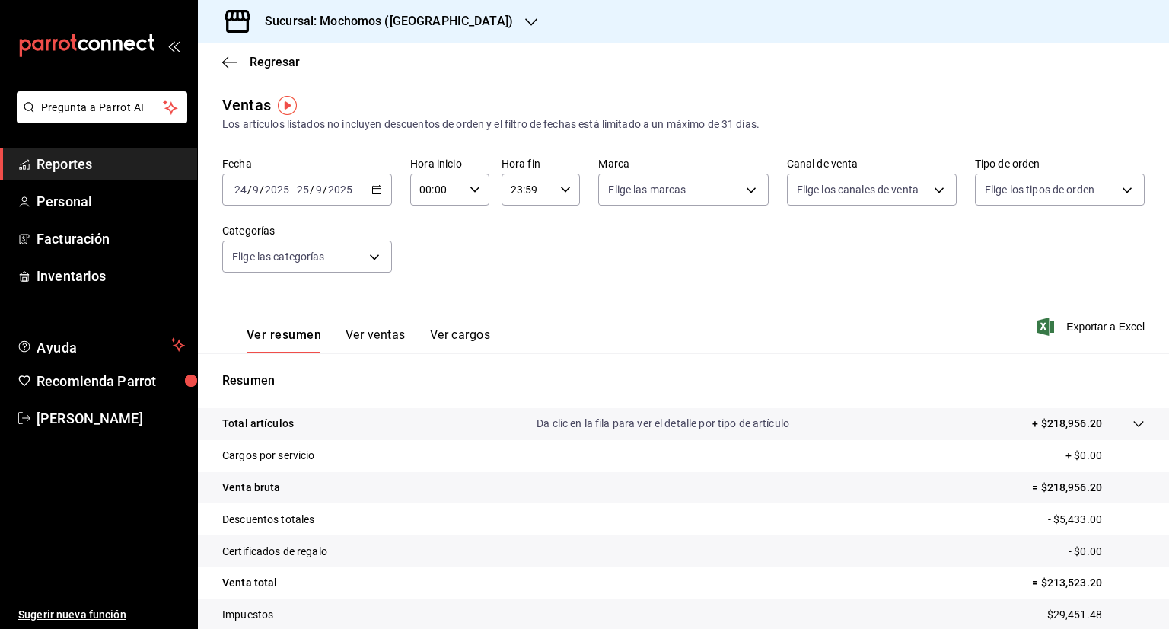
click at [478, 183] on div "00:00 Hora inicio" at bounding box center [449, 190] width 79 height 32
click at [429, 190] on div at bounding box center [584, 314] width 1169 height 629
click at [443, 190] on input "00:00" at bounding box center [436, 189] width 53 height 30
click at [443, 190] on div at bounding box center [584, 314] width 1169 height 629
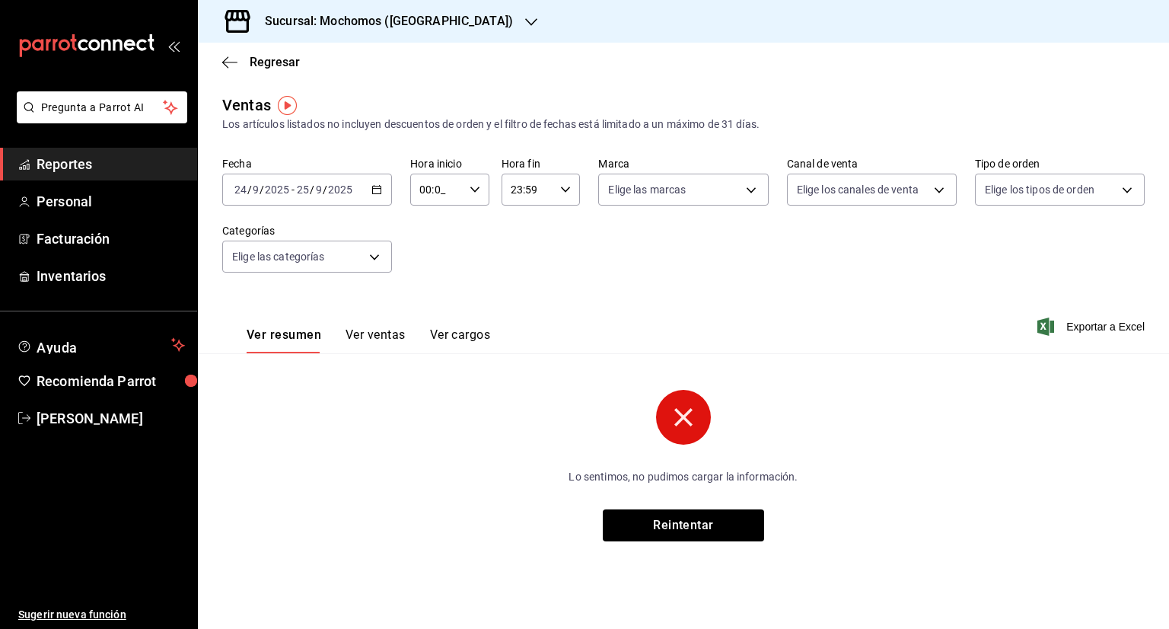
click at [435, 190] on input "00:0_" at bounding box center [436, 189] width 53 height 30
click at [472, 233] on span "00" at bounding box center [469, 228] width 15 height 12
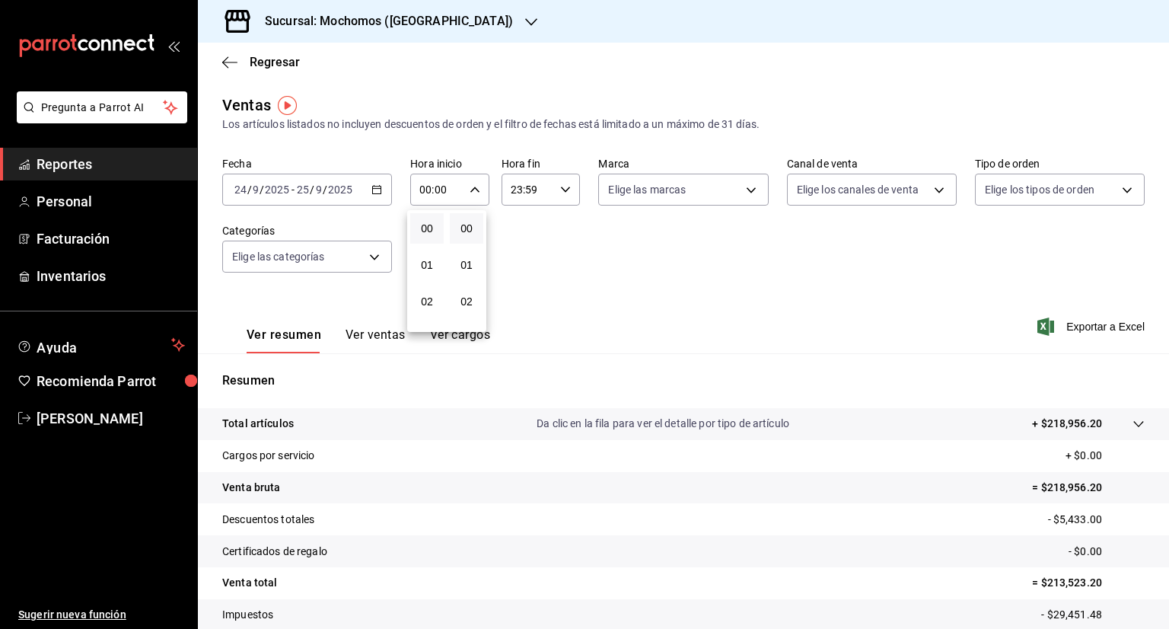
click at [425, 193] on div at bounding box center [584, 314] width 1169 height 629
click at [431, 193] on input "00:00" at bounding box center [436, 189] width 53 height 30
click at [426, 190] on div at bounding box center [584, 314] width 1169 height 629
click at [423, 193] on input "00:00" at bounding box center [436, 189] width 53 height 30
click at [439, 297] on button "02" at bounding box center [427, 301] width 33 height 30
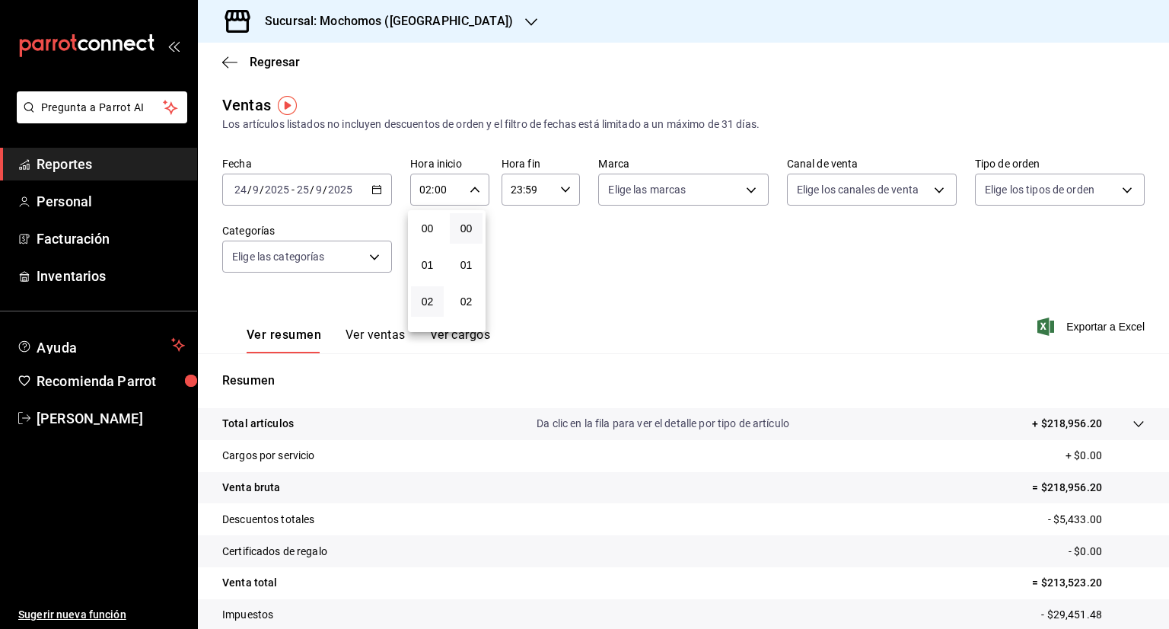
click at [429, 190] on div at bounding box center [584, 314] width 1169 height 629
click at [420, 187] on input "02:00" at bounding box center [436, 189] width 53 height 30
click at [426, 313] on button "04" at bounding box center [427, 300] width 33 height 30
click at [429, 188] on div at bounding box center [584, 314] width 1169 height 629
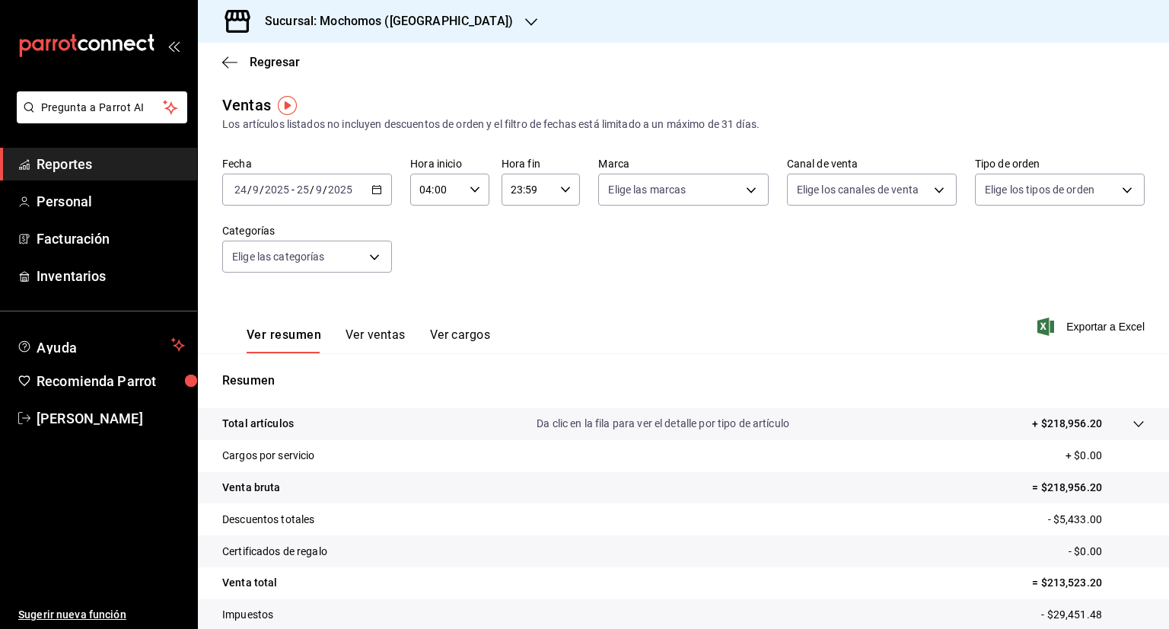
click at [425, 189] on input "04:00" at bounding box center [436, 189] width 53 height 30
click at [425, 261] on span "05" at bounding box center [427, 263] width 14 height 12
type input "05:00"
click at [537, 193] on div at bounding box center [584, 314] width 1169 height 629
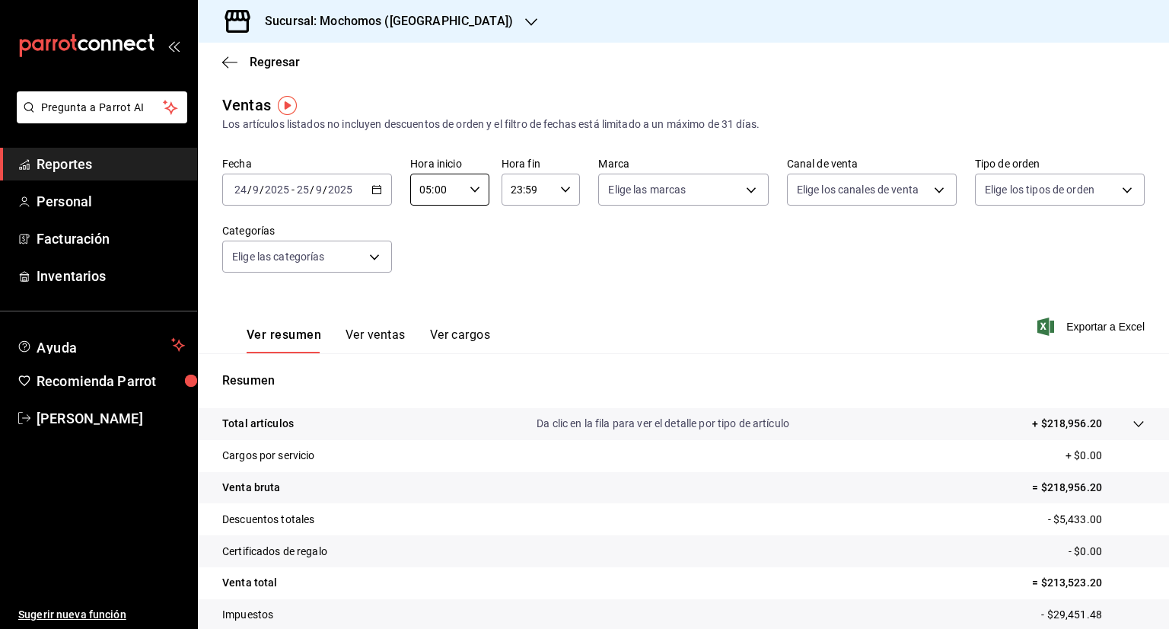
click at [527, 190] on input "23:59" at bounding box center [528, 189] width 53 height 30
click at [527, 190] on div at bounding box center [584, 314] width 1169 height 629
click at [527, 190] on div "00 01 02 03 04 05 06 07 08 09 10 11 12 13 14 15 16 17 18 19 20 21 22 23 00 01 0…" at bounding box center [584, 317] width 1169 height 624
click at [527, 190] on input "23:59" at bounding box center [528, 189] width 53 height 30
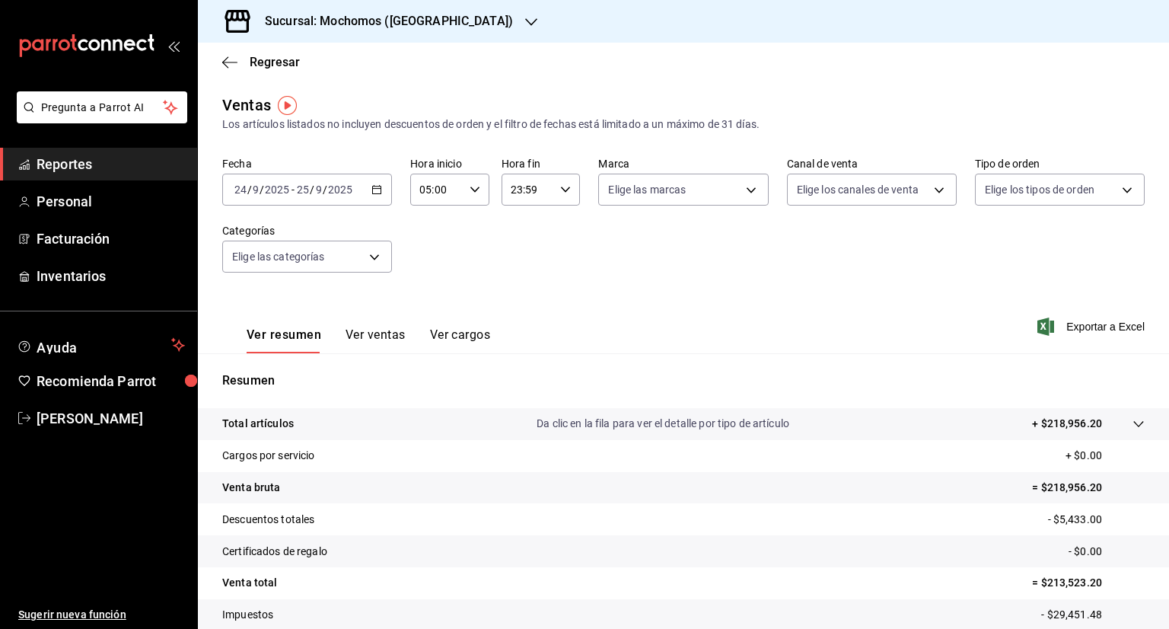
click at [527, 190] on div "00 01 02 03 04 05 06 07 08 09 10 11 12 13 14 15 16 17 18 19 20 21 22 23 00 01 0…" at bounding box center [584, 317] width 1169 height 624
click at [527, 190] on input "23:59" at bounding box center [528, 189] width 53 height 30
click at [527, 190] on div at bounding box center [584, 314] width 1169 height 629
click at [527, 190] on div "00 01 02 03 04 05 06 07 08 09 10 11 12 13 14 15 16 17 18 19 20 21 22 23 00 01 0…" at bounding box center [584, 317] width 1169 height 624
click at [527, 190] on input "23:59" at bounding box center [528, 189] width 53 height 30
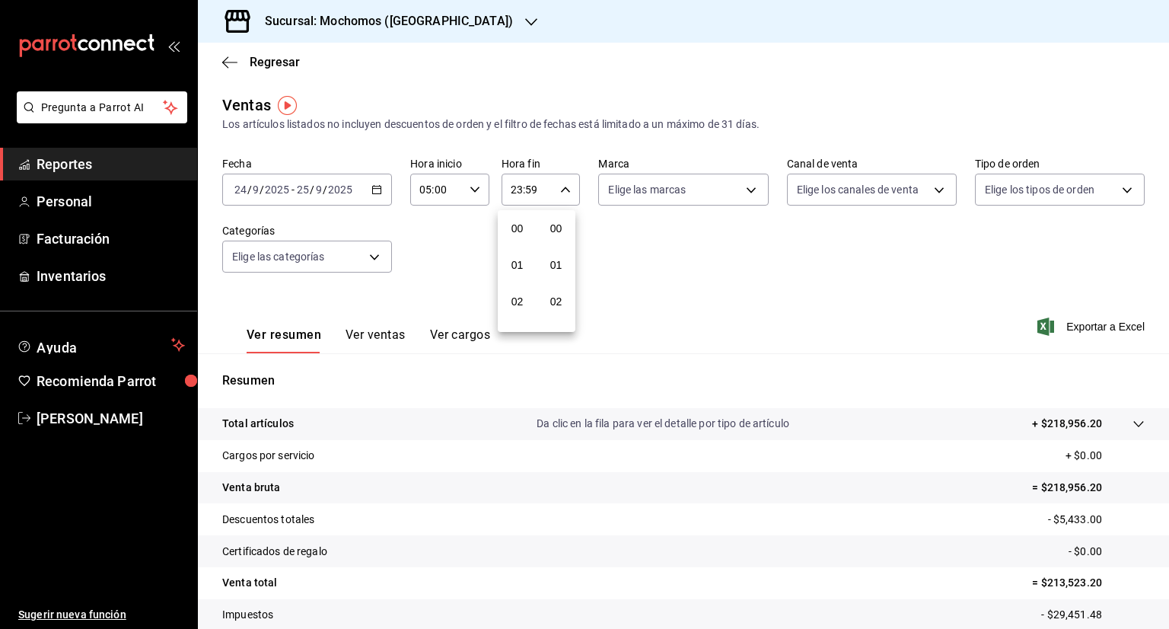
click at [527, 190] on div at bounding box center [584, 314] width 1169 height 629
click at [533, 190] on input "23:59" at bounding box center [528, 189] width 53 height 30
click at [533, 190] on div at bounding box center [584, 314] width 1169 height 629
click at [533, 190] on input "23:59" at bounding box center [528, 189] width 53 height 30
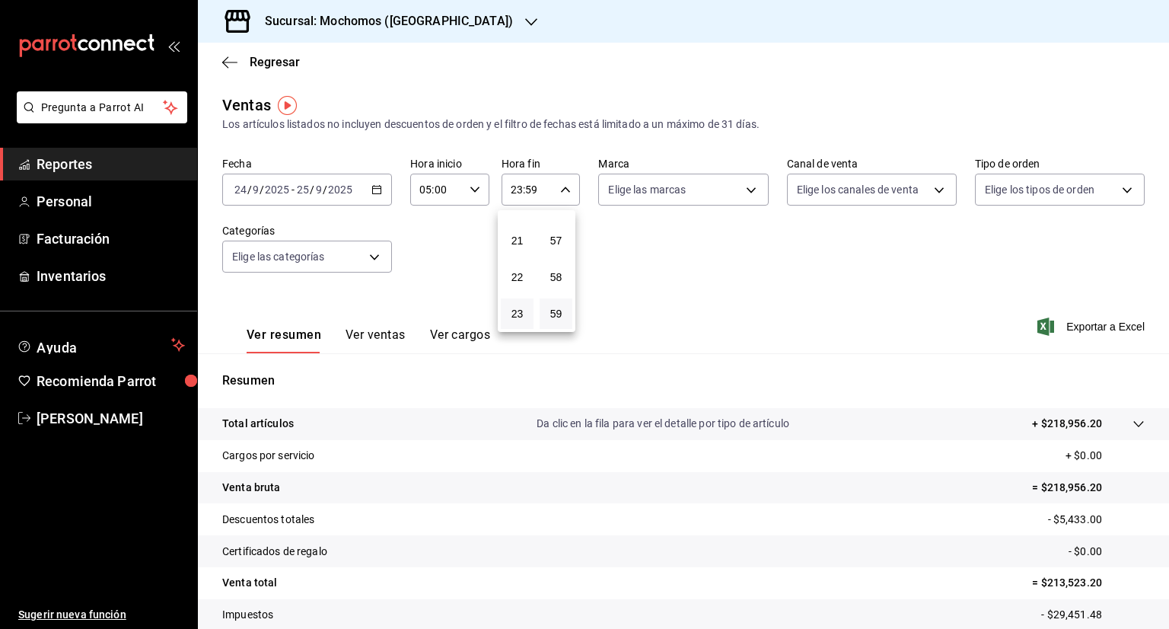
click at [533, 190] on div at bounding box center [584, 314] width 1169 height 629
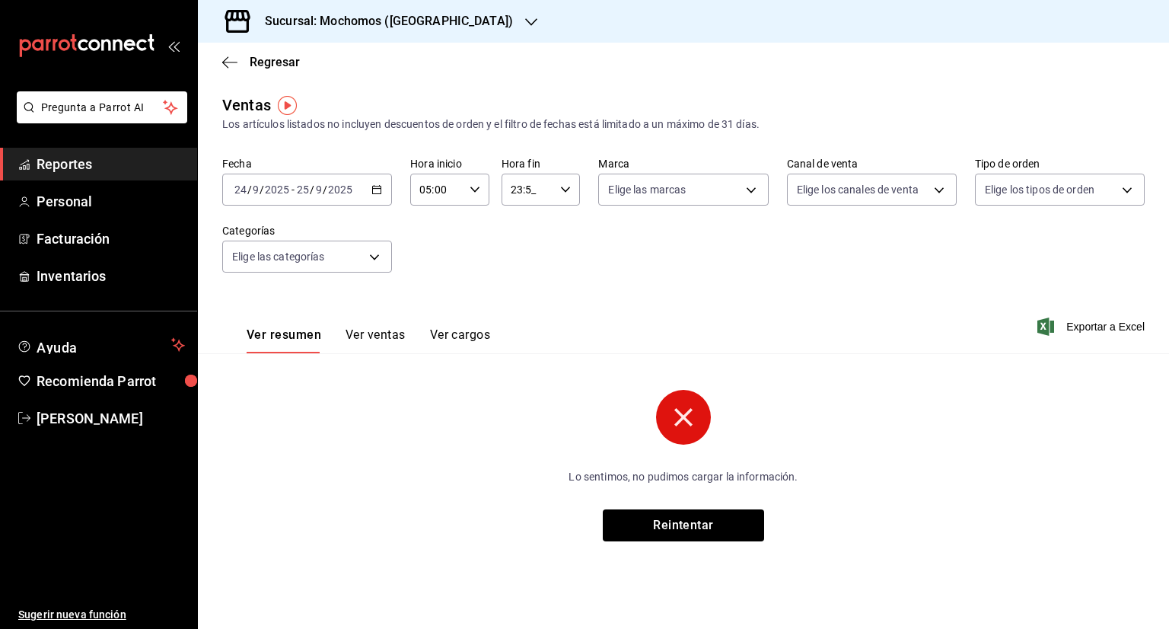
click at [525, 189] on input "23:5_" at bounding box center [528, 189] width 53 height 30
click at [525, 189] on div at bounding box center [584, 314] width 1169 height 629
click at [519, 191] on input "23:__" at bounding box center [528, 189] width 53 height 30
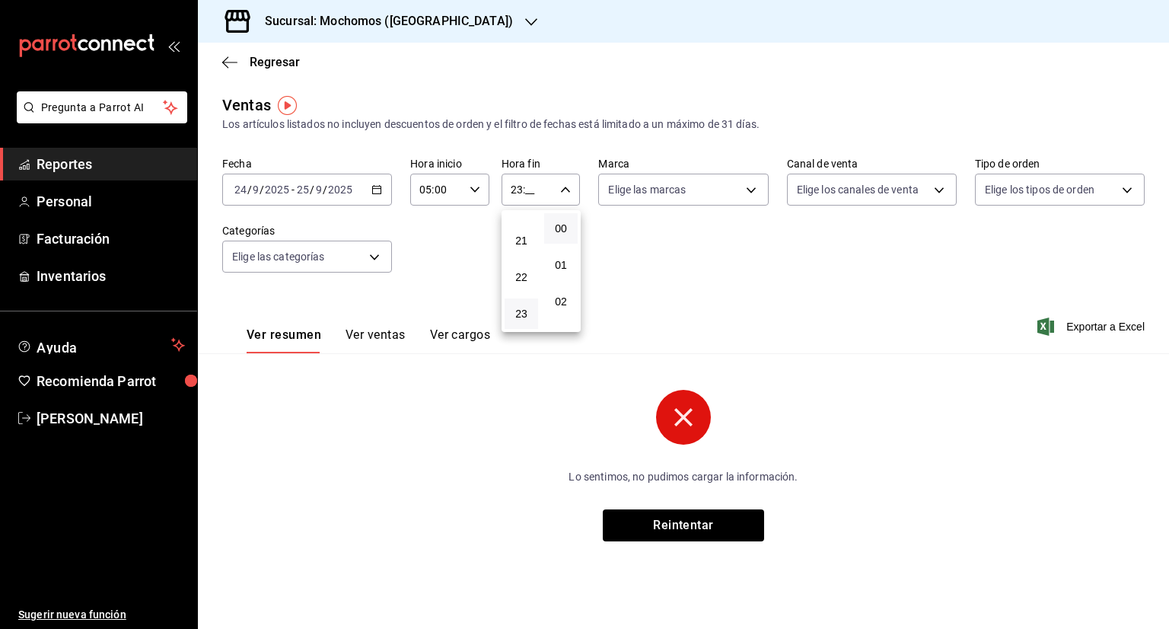
click at [565, 215] on button "00" at bounding box center [560, 228] width 33 height 30
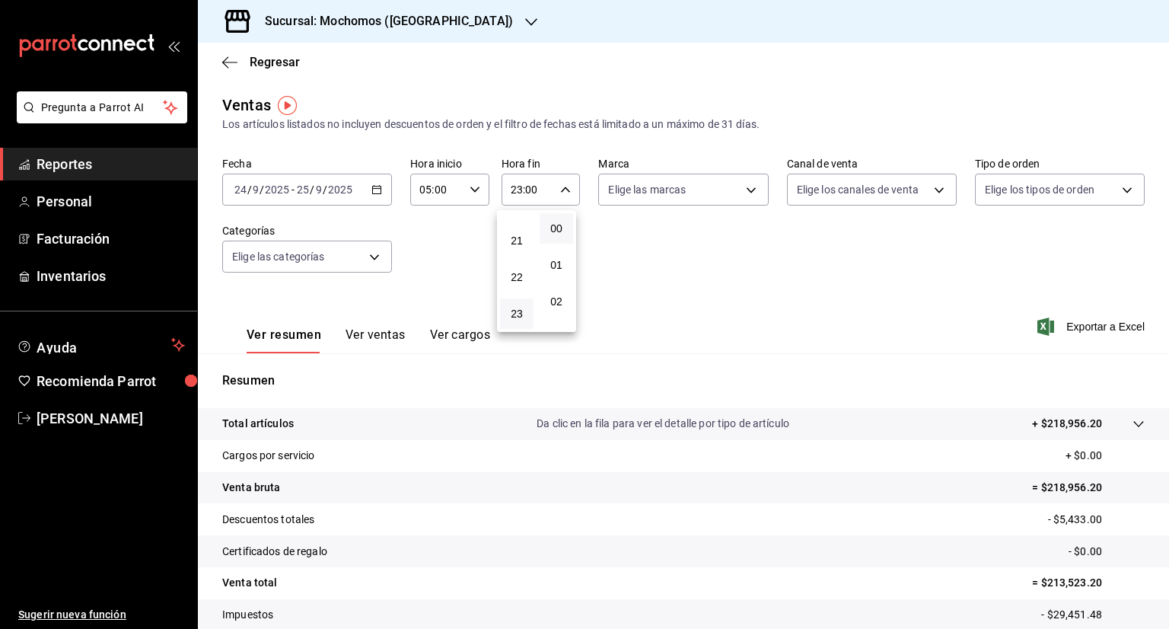
click at [519, 195] on div at bounding box center [584, 314] width 1169 height 629
click at [515, 193] on input "23:00" at bounding box center [528, 189] width 53 height 30
click at [515, 188] on div at bounding box center [584, 314] width 1169 height 629
click at [515, 188] on input "23:00" at bounding box center [528, 189] width 53 height 30
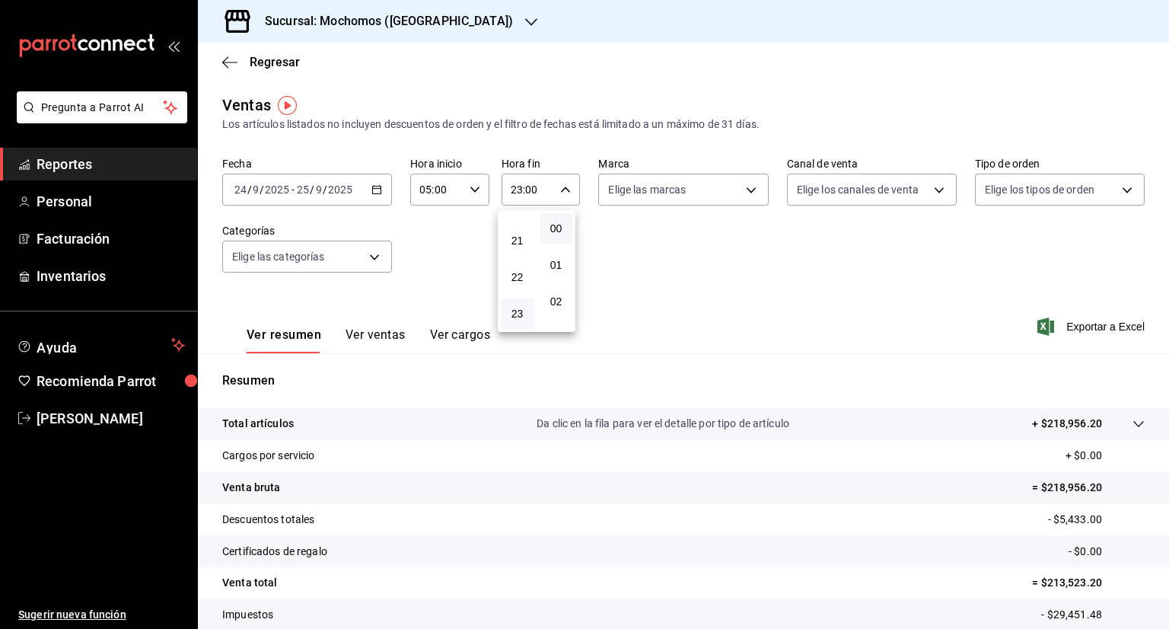
click at [515, 188] on div at bounding box center [584, 314] width 1169 height 629
click at [515, 188] on div "00 01 02 03 04 05 06 07 08 09 10 11 12 13 14 15 16 17 18 19 20 21 22 23 00 01 0…" at bounding box center [584, 317] width 1169 height 624
click at [515, 188] on input "23:00" at bounding box center [528, 189] width 53 height 30
click at [515, 188] on div at bounding box center [584, 314] width 1169 height 629
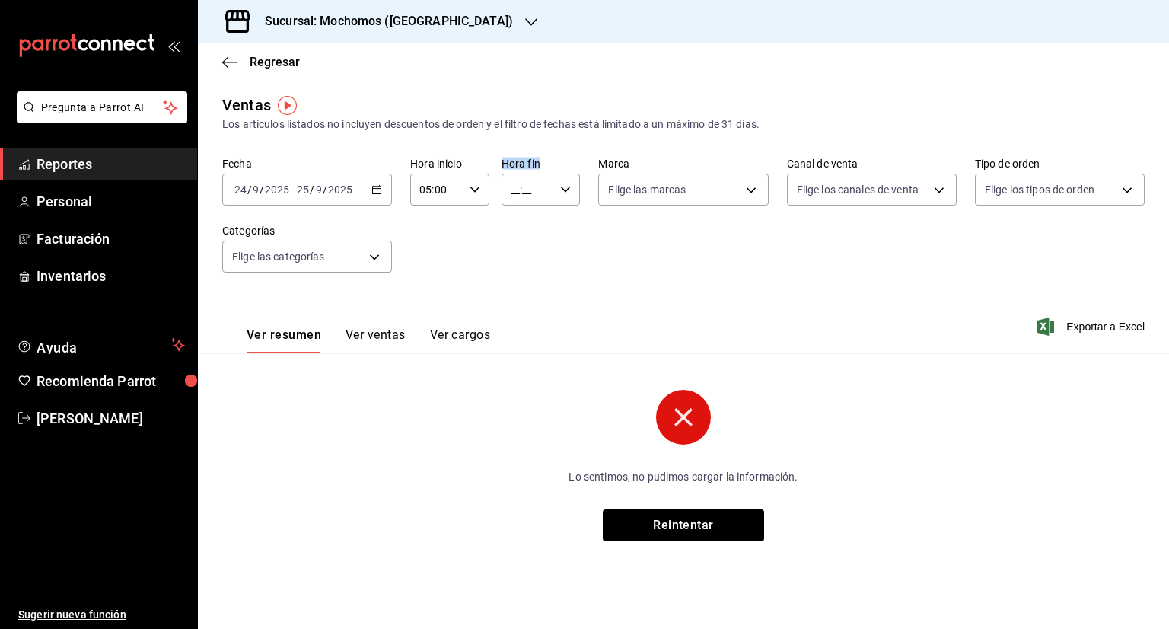
drag, startPoint x: 496, startPoint y: 191, endPoint x: 529, endPoint y: 187, distance: 33.1
click at [529, 187] on div "Hora inicio 05:00 Hora inicio Hora fin __:__ Hora fin" at bounding box center [495, 181] width 170 height 49
click at [519, 190] on input "__:__" at bounding box center [528, 189] width 53 height 30
click at [527, 305] on span "02" at bounding box center [521, 301] width 15 height 12
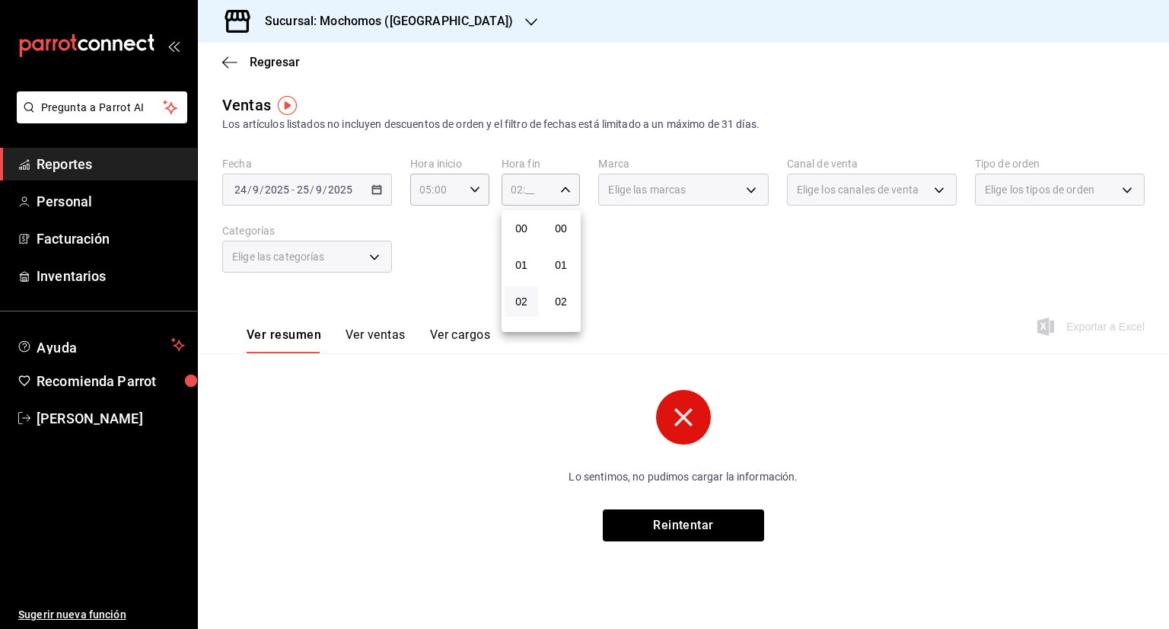
click at [515, 181] on div at bounding box center [584, 314] width 1169 height 629
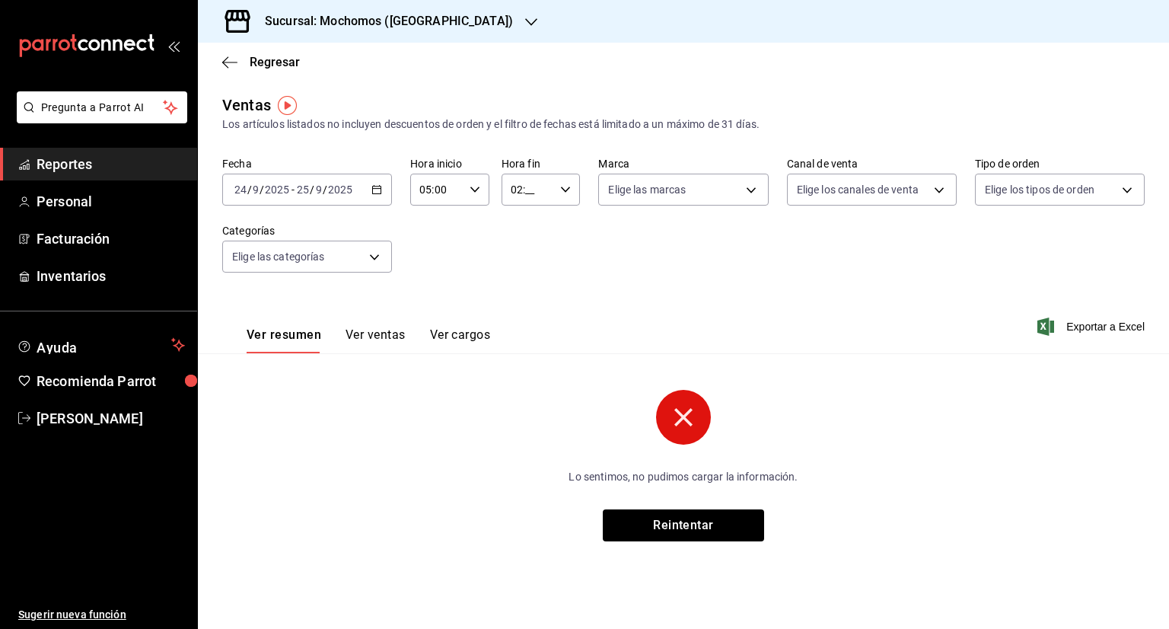
click at [516, 193] on input "02:__" at bounding box center [528, 189] width 53 height 30
click at [530, 301] on button "04" at bounding box center [521, 300] width 33 height 30
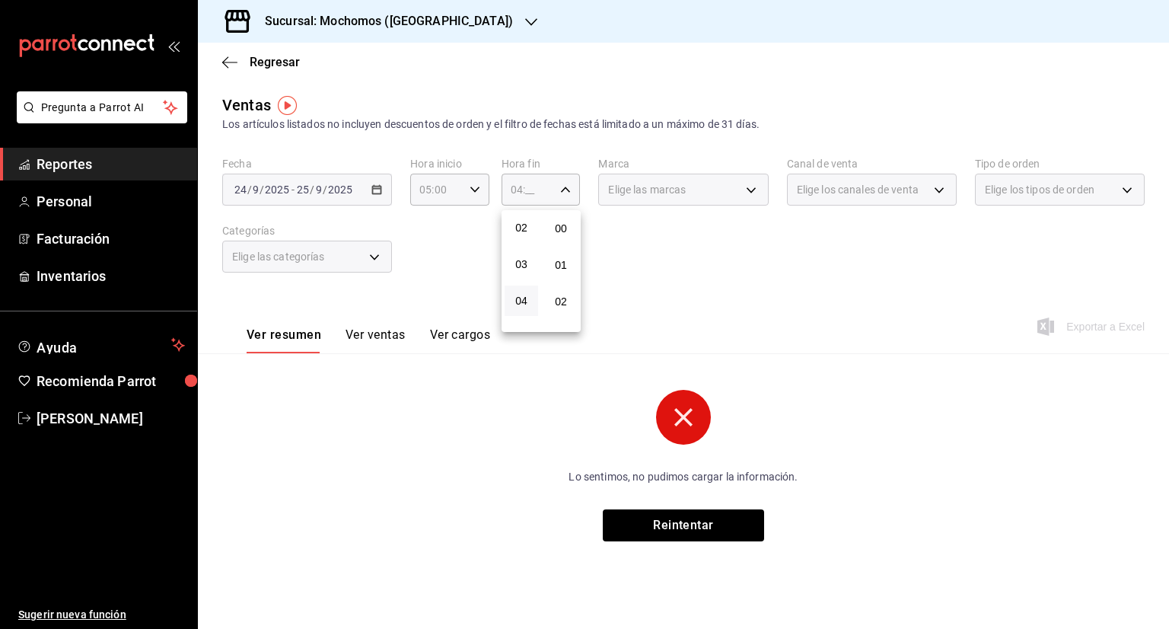
click at [521, 190] on div at bounding box center [584, 314] width 1169 height 629
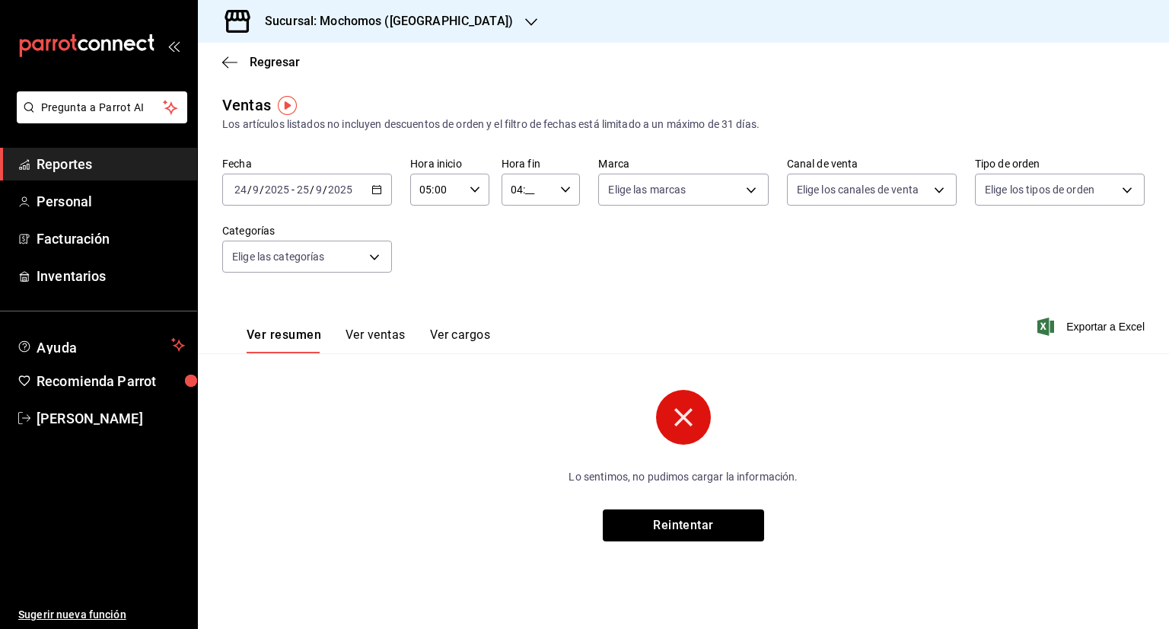
click at [520, 190] on input "04:__" at bounding box center [528, 189] width 53 height 30
click at [518, 257] on button "05" at bounding box center [521, 262] width 33 height 30
click at [548, 232] on button "00" at bounding box center [560, 228] width 33 height 30
type input "05:00"
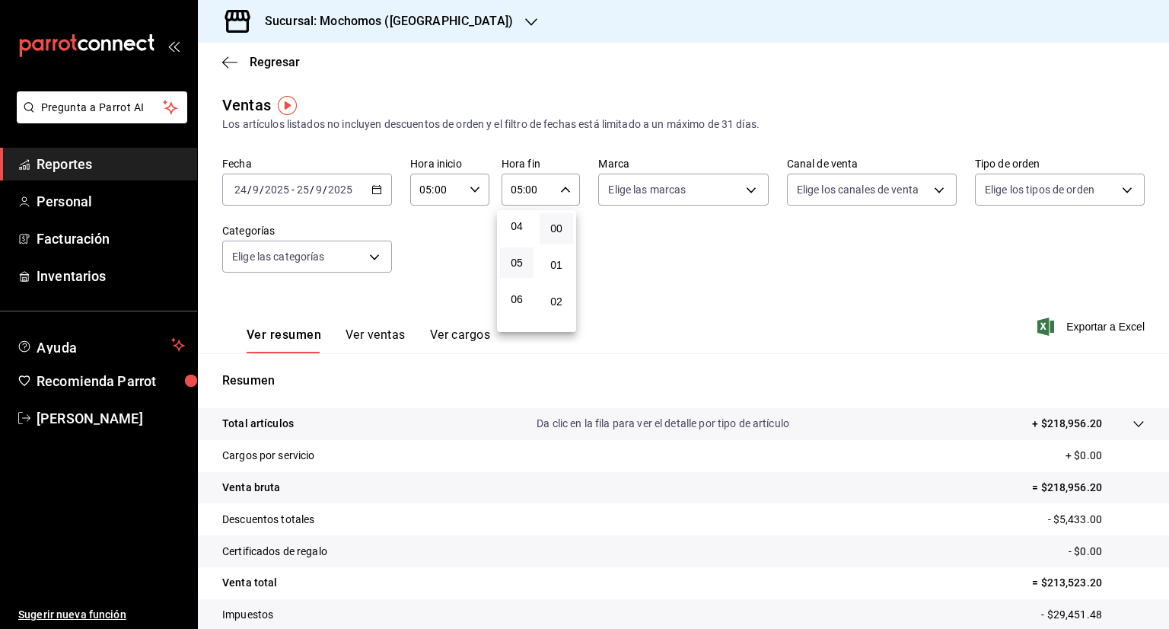
click at [1121, 425] on div at bounding box center [584, 314] width 1169 height 629
click at [1137, 424] on tr "Total artículos Da clic en la fila para ver el detalle por tipo de artículo + $…" at bounding box center [683, 424] width 971 height 32
